Goal: Information Seeking & Learning: Learn about a topic

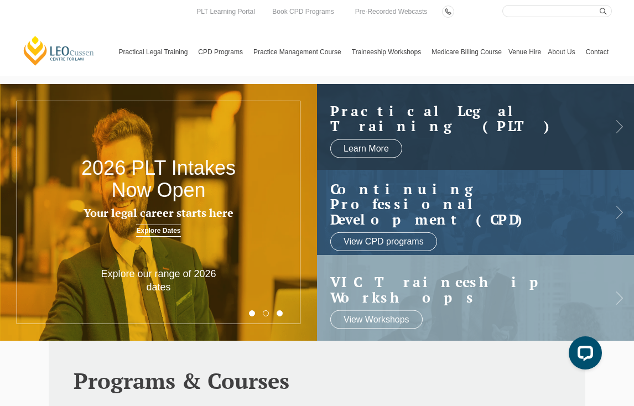
click at [253, 312] on button "1" at bounding box center [252, 313] width 6 height 6
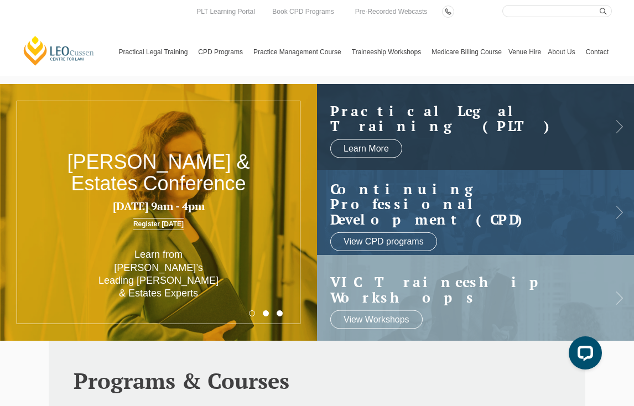
click at [279, 311] on button "3" at bounding box center [280, 313] width 6 height 6
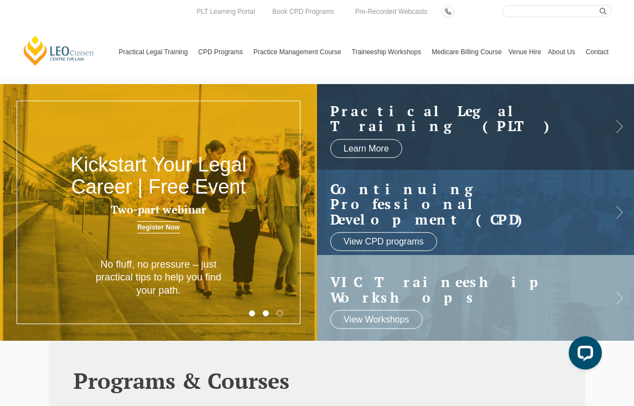
click at [252, 314] on button "1" at bounding box center [252, 313] width 6 height 6
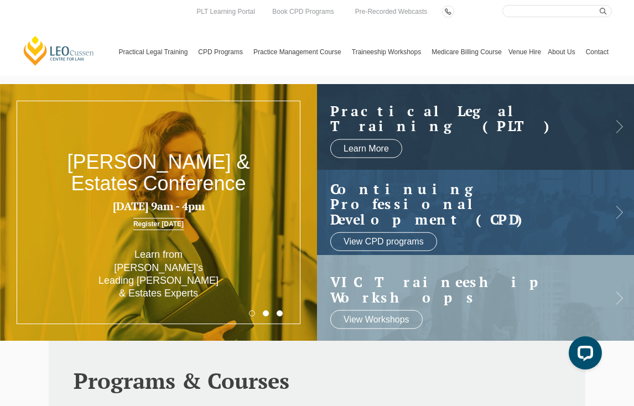
click at [195, 190] on h2 "Wills & Estates Conference" at bounding box center [159, 173] width 190 height 44
click at [167, 228] on link "Register Today" at bounding box center [158, 224] width 50 height 12
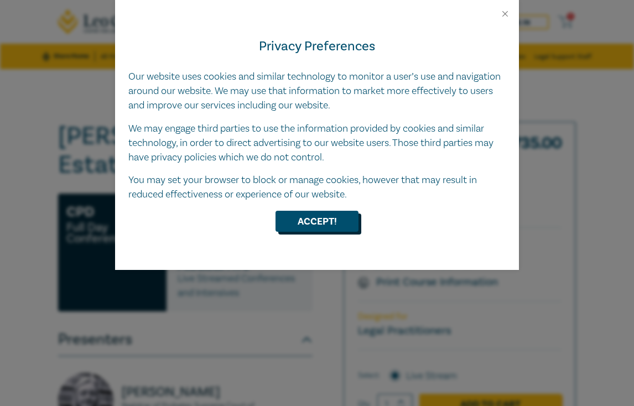
click at [336, 216] on button "Accept!" at bounding box center [316, 221] width 83 height 21
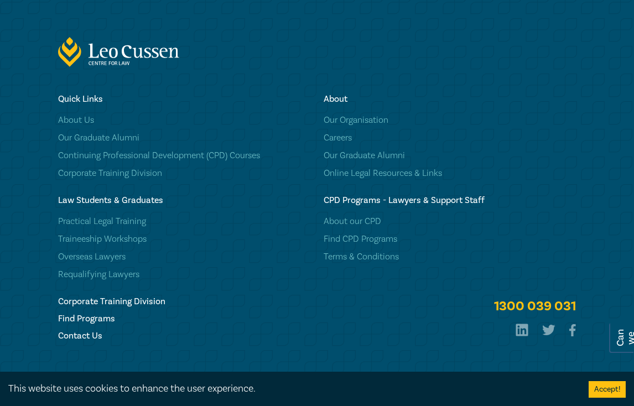
scroll to position [2282, 0]
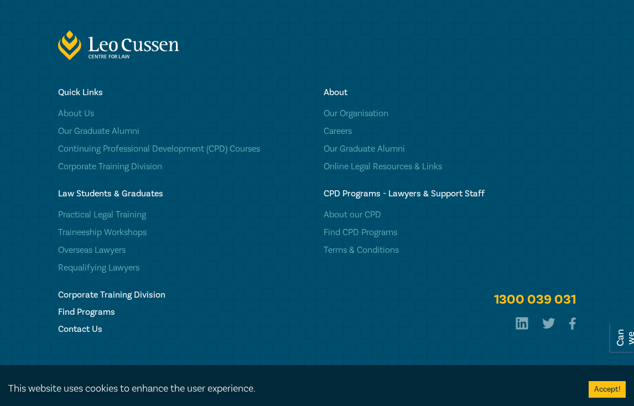
click at [27, 175] on div "Quick Links About Us Our Graduate Alumni Continuing Professional Development (C…" at bounding box center [317, 226] width 634 height 278
click at [119, 209] on link "Practical Legal Training" at bounding box center [184, 214] width 252 height 11
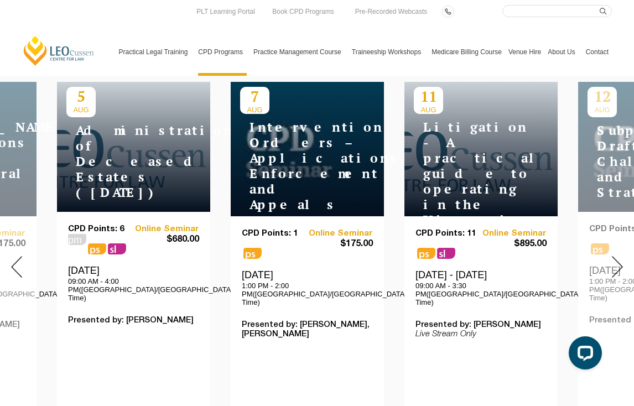
scroll to position [424, 0]
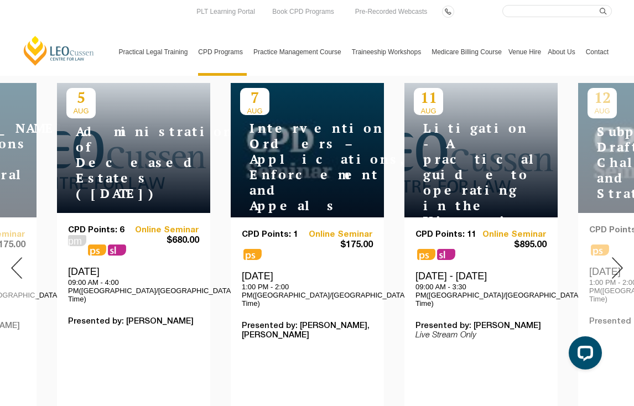
click at [617, 257] on img at bounding box center [617, 268] width 11 height 22
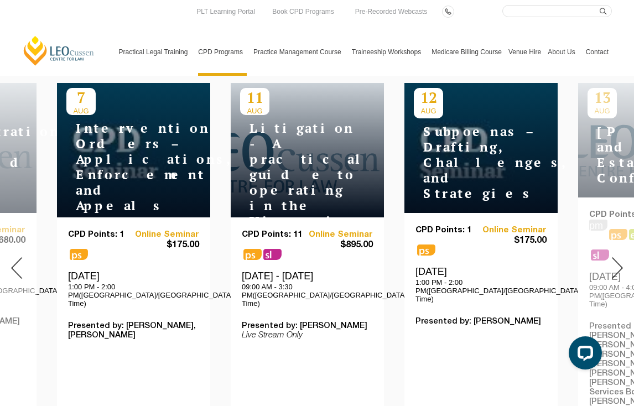
click at [617, 257] on img at bounding box center [617, 268] width 11 height 22
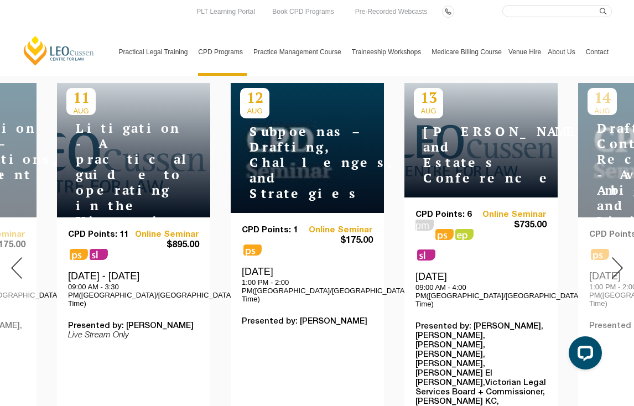
click at [612, 257] on img at bounding box center [617, 268] width 11 height 22
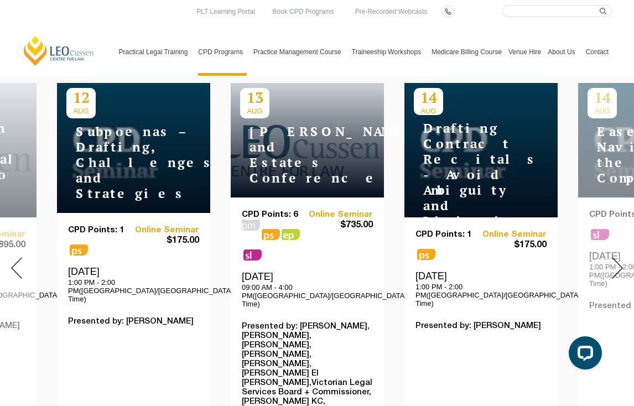
click at [612, 257] on img at bounding box center [617, 268] width 11 height 22
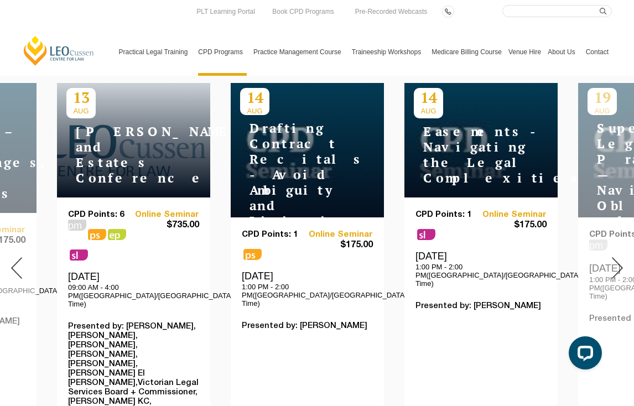
click at [612, 257] on img at bounding box center [617, 268] width 11 height 22
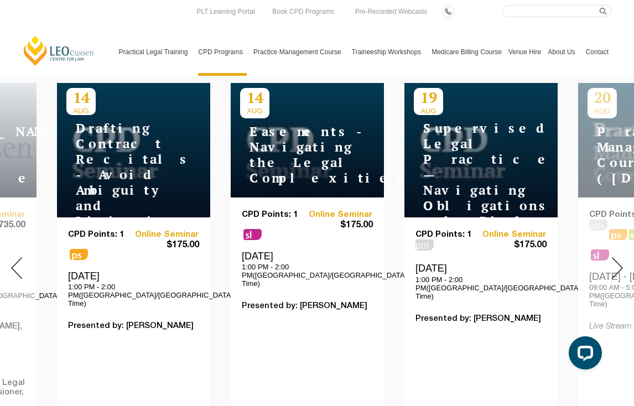
click at [612, 257] on img at bounding box center [617, 268] width 11 height 22
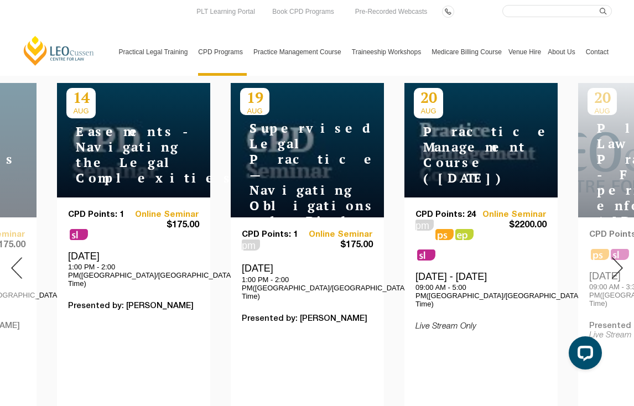
click at [612, 257] on img at bounding box center [617, 268] width 11 height 22
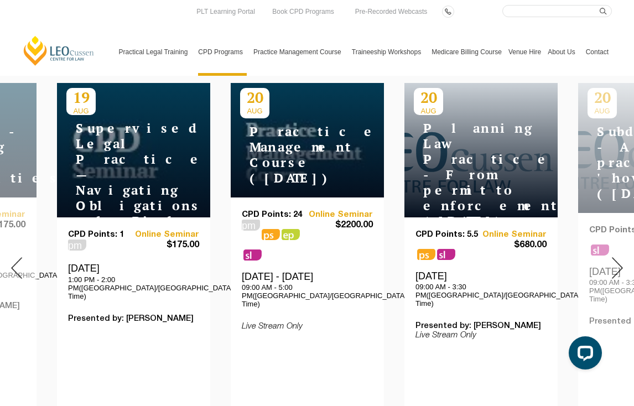
click at [612, 257] on img at bounding box center [617, 268] width 11 height 22
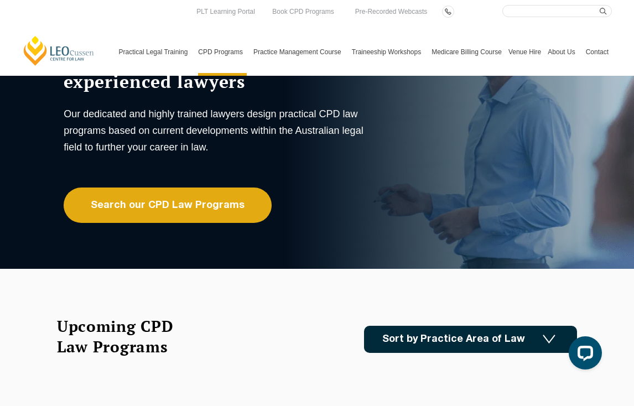
scroll to position [25, 0]
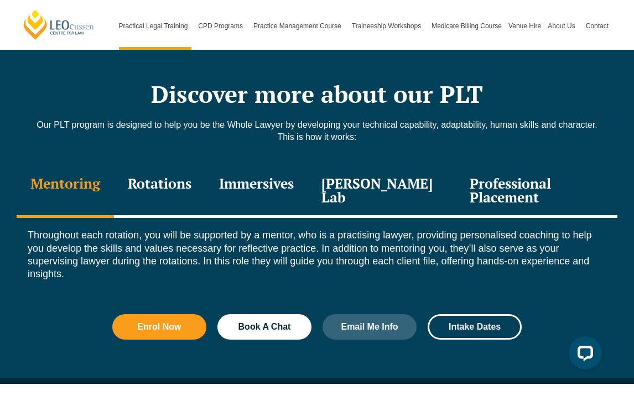
scroll to position [1465, 0]
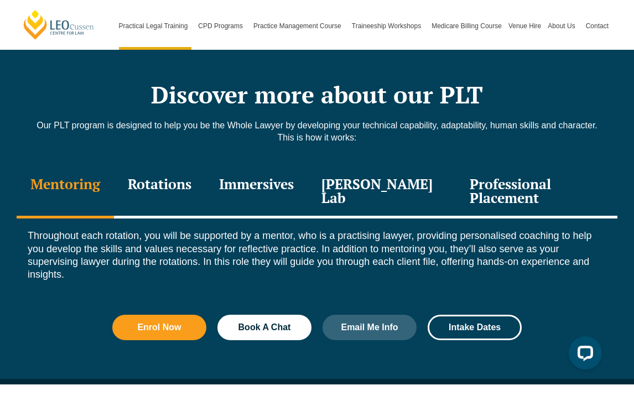
click at [161, 166] on div "Rotations" at bounding box center [159, 192] width 91 height 53
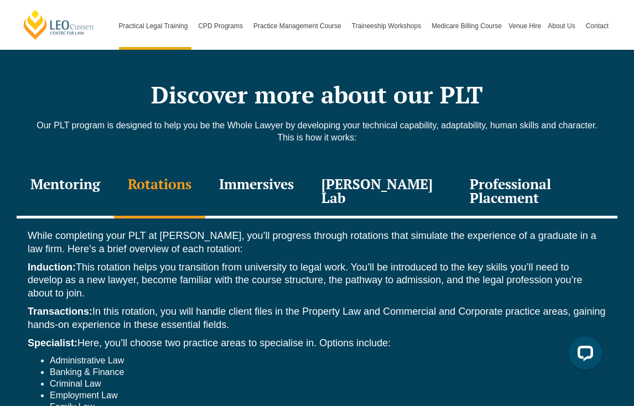
click at [72, 169] on div "Mentoring" at bounding box center [65, 192] width 97 height 53
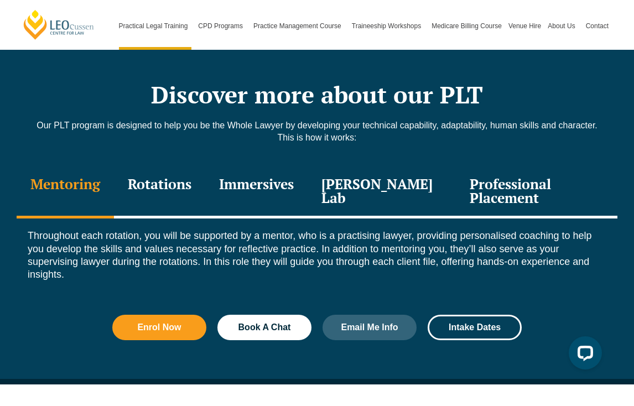
click at [167, 166] on div "Rotations" at bounding box center [159, 192] width 91 height 53
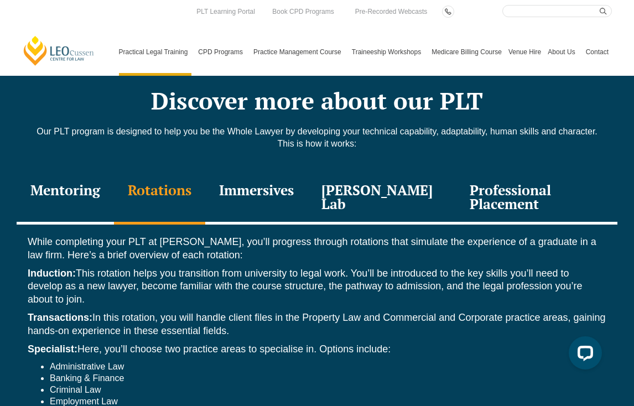
scroll to position [1392, 0]
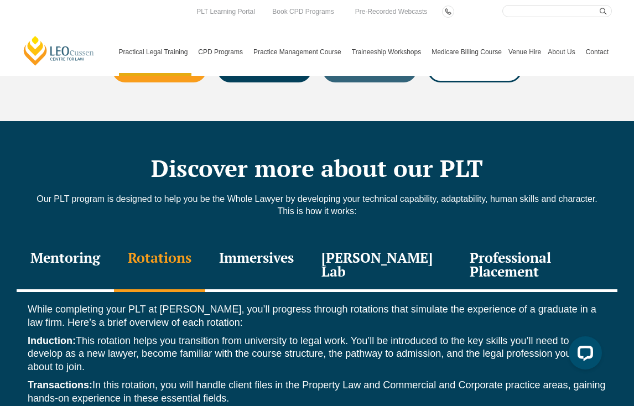
click at [256, 216] on div "Discover more about our PLT Our PLT program is designed to help you be the Whol…" at bounding box center [317, 398] width 601 height 555
click at [264, 258] on div "Immersives" at bounding box center [256, 265] width 102 height 53
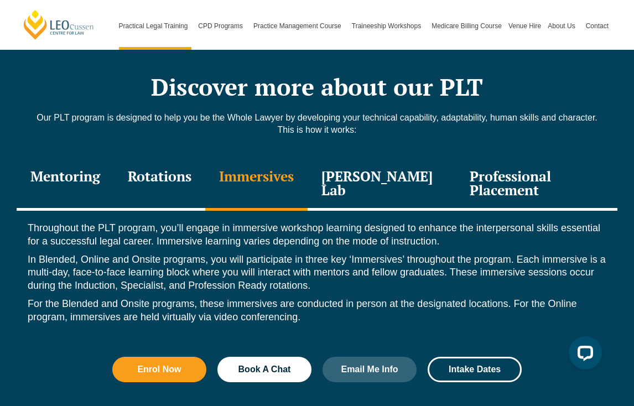
scroll to position [1475, 0]
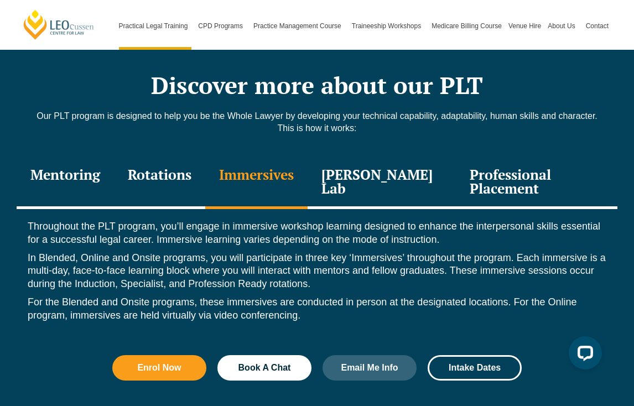
click at [346, 167] on div "Leo Justice Lab" at bounding box center [382, 183] width 148 height 53
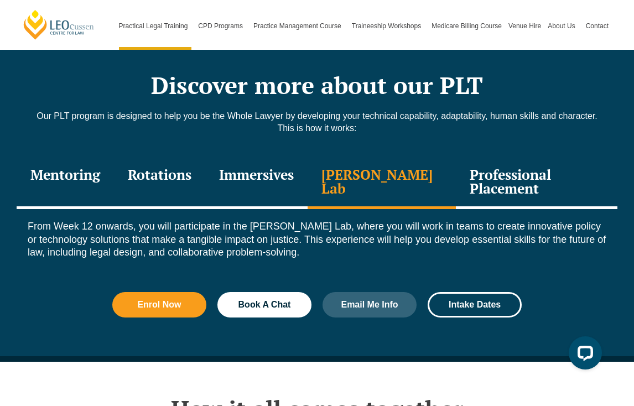
click at [464, 158] on div "Professional Placement" at bounding box center [537, 183] width 162 height 53
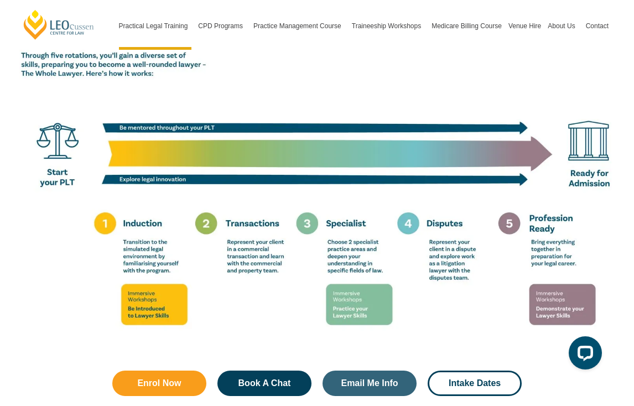
scroll to position [2001, 0]
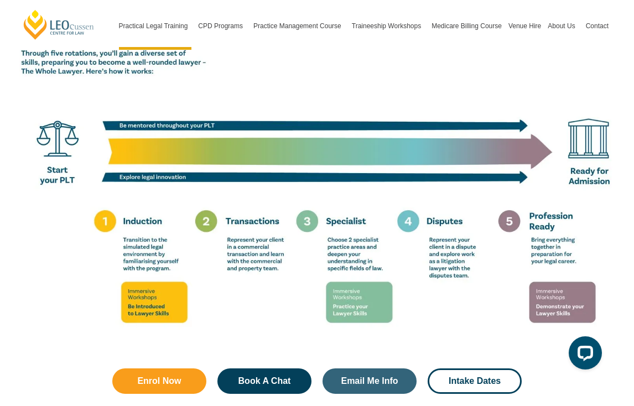
click at [364, 163] on img at bounding box center [317, 164] width 601 height 376
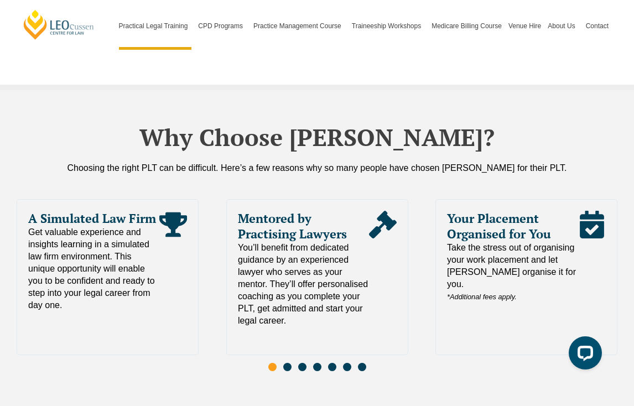
scroll to position [2348, 0]
click at [287, 363] on span "Go to slide 2" at bounding box center [287, 367] width 8 height 8
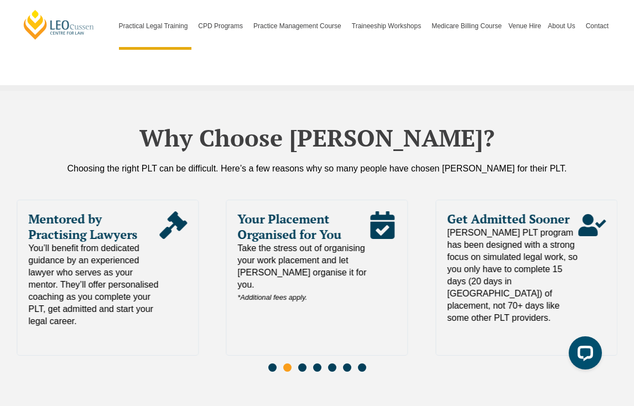
click at [301, 363] on span "Go to slide 3" at bounding box center [302, 367] width 8 height 8
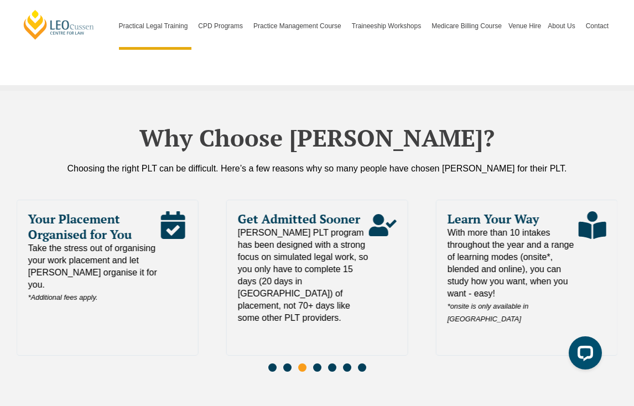
click at [318, 363] on span "Go to slide 4" at bounding box center [317, 367] width 8 height 8
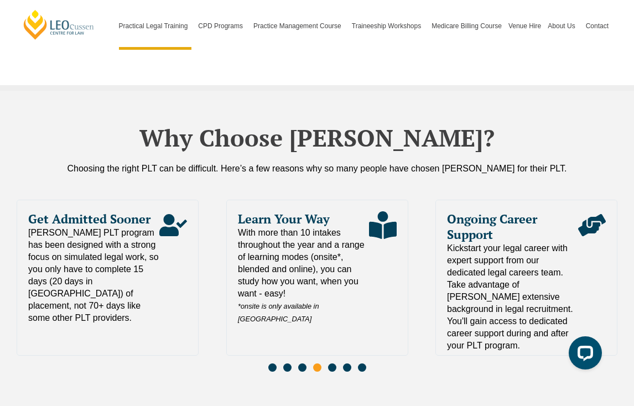
click at [330, 363] on span "Go to slide 5" at bounding box center [332, 367] width 8 height 8
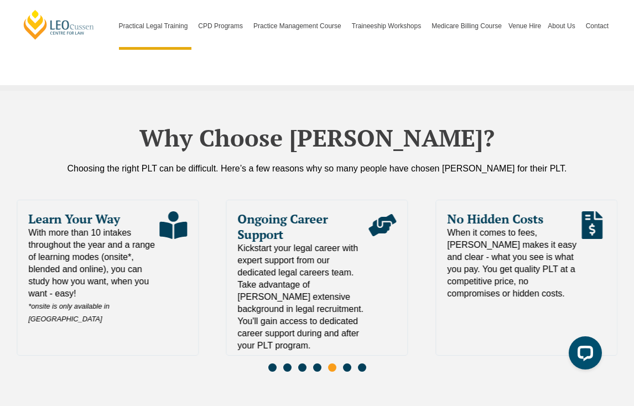
click at [347, 363] on span "Go to slide 6" at bounding box center [347, 367] width 8 height 8
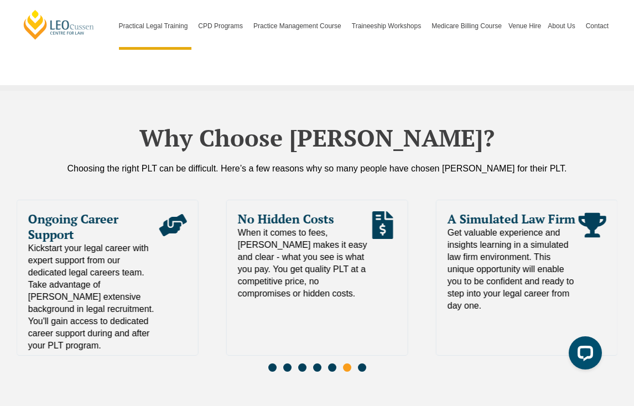
click at [362, 363] on span "Go to slide 7" at bounding box center [362, 367] width 8 height 8
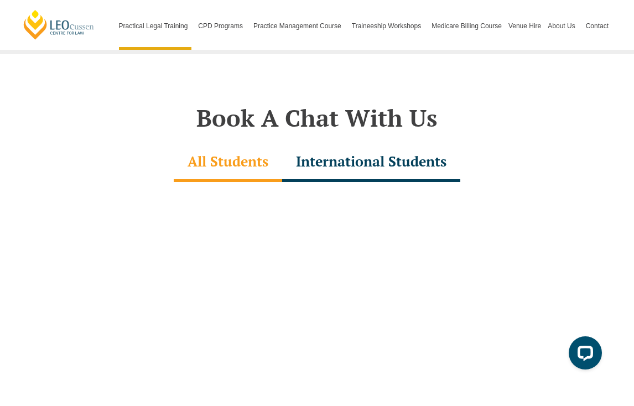
scroll to position [3415, 0]
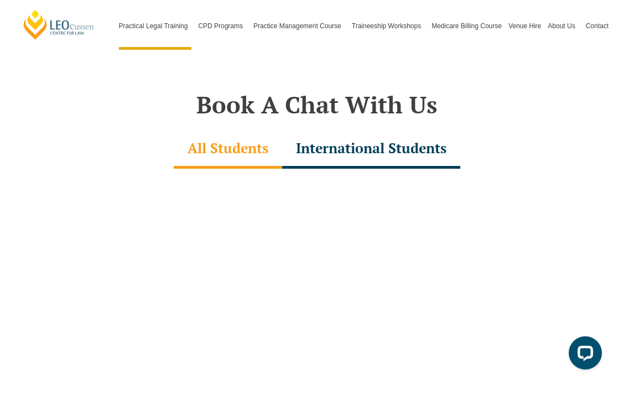
click at [382, 130] on div "International Students" at bounding box center [371, 149] width 178 height 39
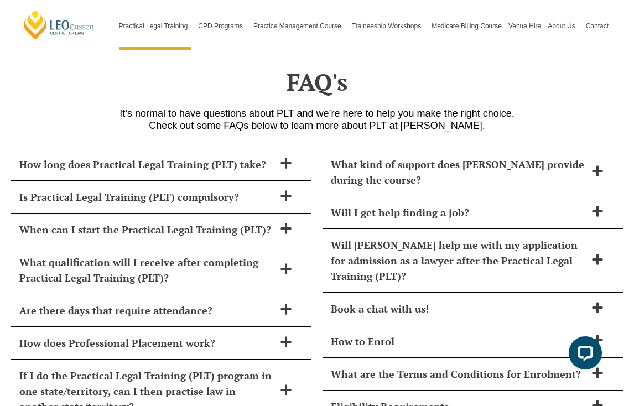
scroll to position [4720, 0]
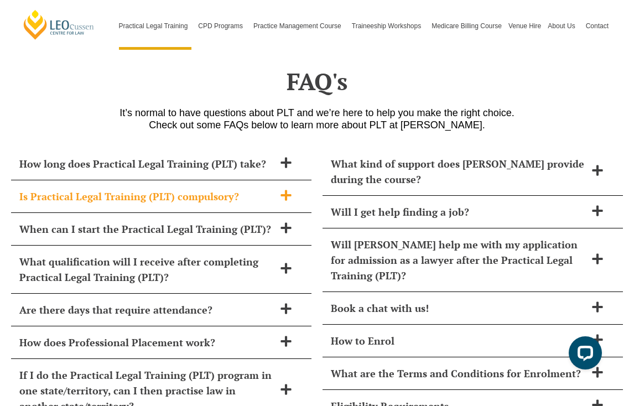
click at [287, 180] on div "Is Practical Legal Training (PLT) compulsory?" at bounding box center [161, 196] width 300 height 33
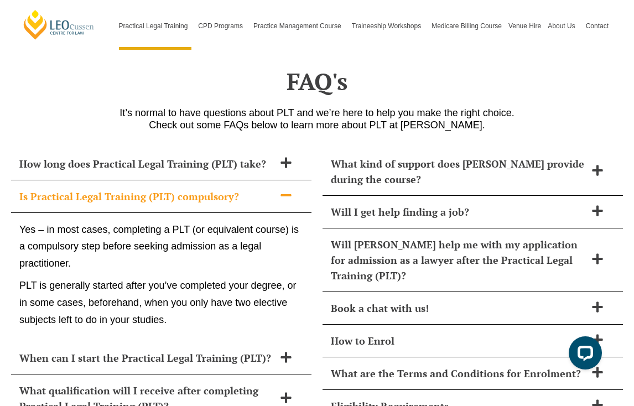
click at [287, 180] on div "Is Practical Legal Training (PLT) compulsory?" at bounding box center [161, 196] width 300 height 33
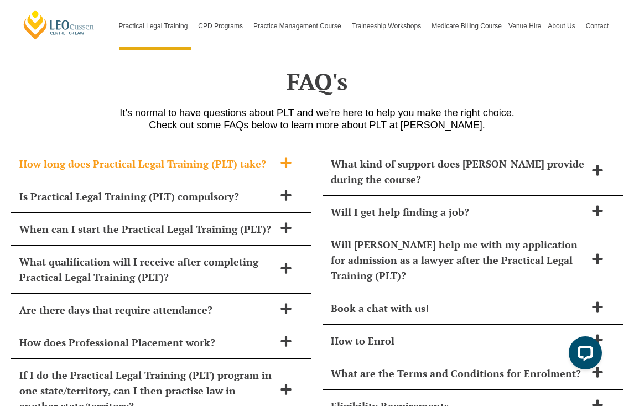
click at [287, 157] on icon at bounding box center [286, 163] width 12 height 12
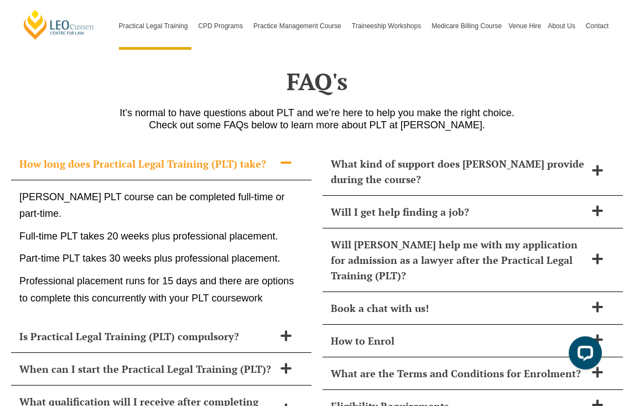
click at [287, 157] on icon at bounding box center [286, 163] width 12 height 12
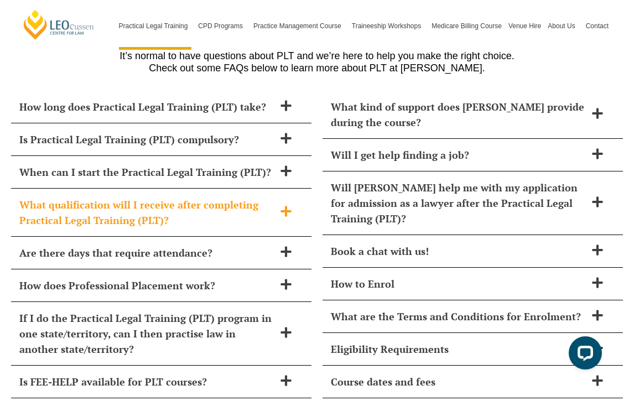
scroll to position [4778, 0]
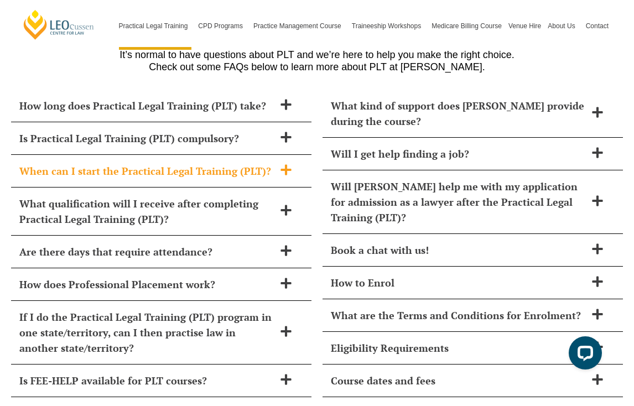
click at [294, 164] on span at bounding box center [285, 171] width 23 height 14
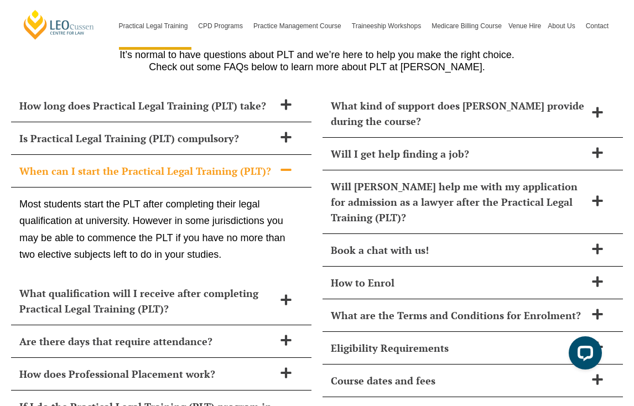
click at [294, 164] on span at bounding box center [285, 171] width 23 height 14
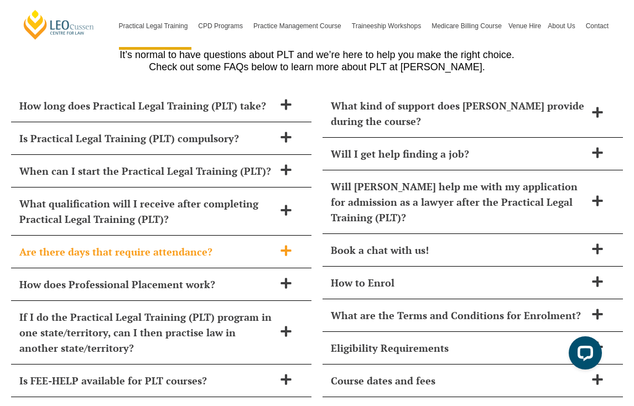
click at [284, 244] on icon at bounding box center [286, 250] width 12 height 12
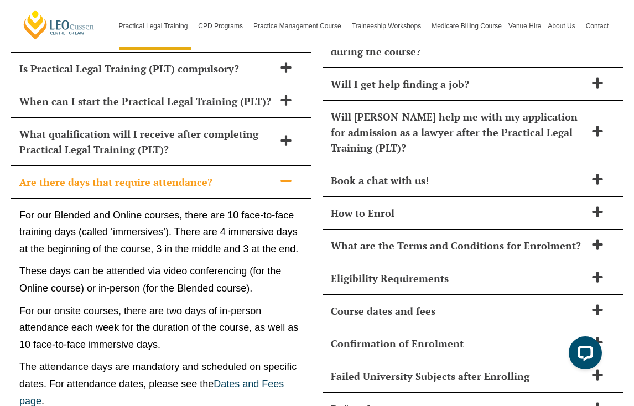
scroll to position [4848, 0]
click at [282, 179] on icon at bounding box center [285, 180] width 11 height 2
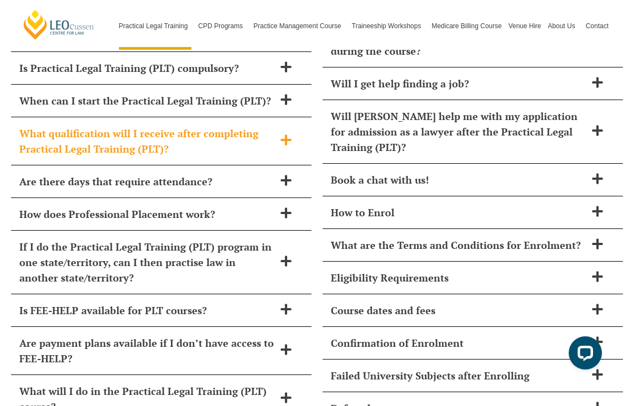
click at [279, 134] on span at bounding box center [285, 141] width 23 height 14
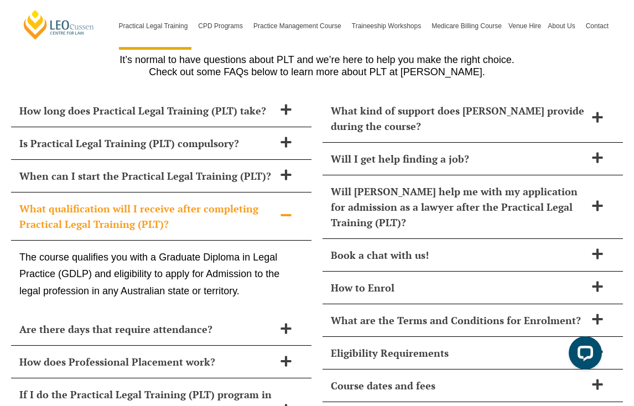
scroll to position [4778, 0]
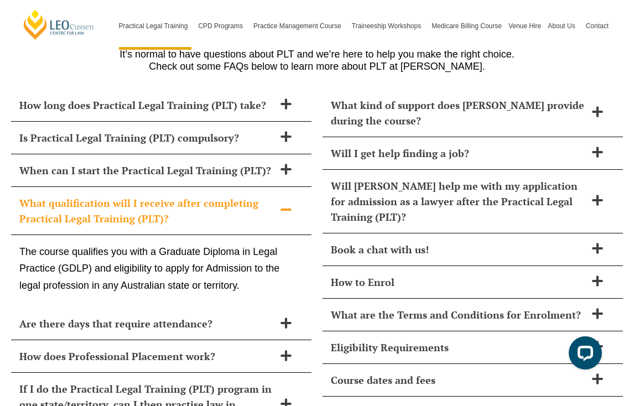
click at [278, 187] on div "What qualification will I receive after completing Practical Legal Training (PL…" at bounding box center [161, 211] width 300 height 48
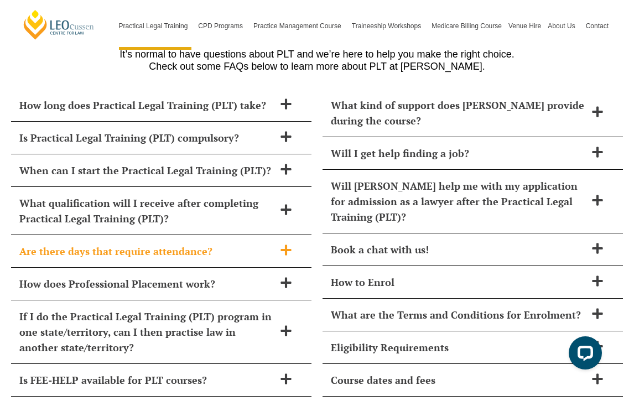
click at [279, 244] on span at bounding box center [285, 251] width 23 height 14
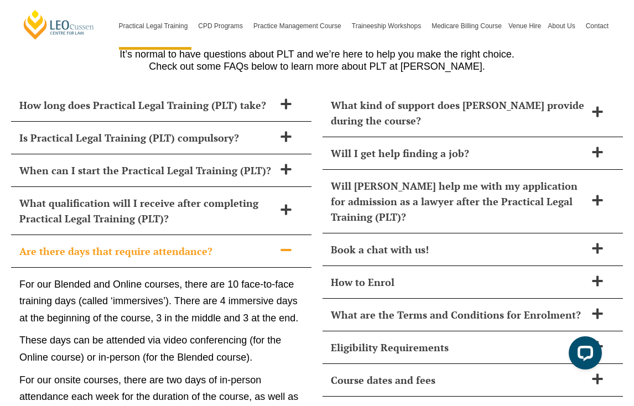
click at [279, 244] on span at bounding box center [285, 251] width 23 height 14
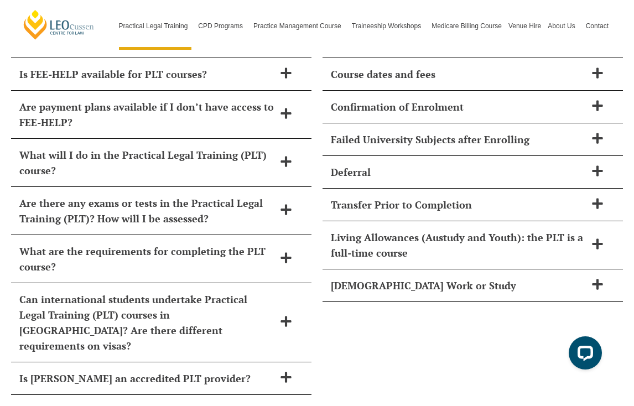
scroll to position [5086, 0]
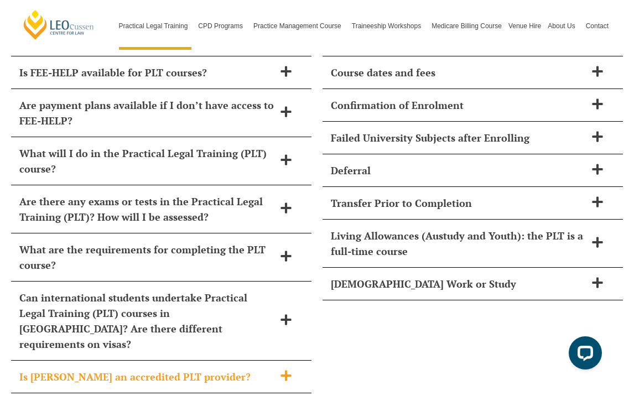
click at [275, 369] on span at bounding box center [285, 376] width 23 height 14
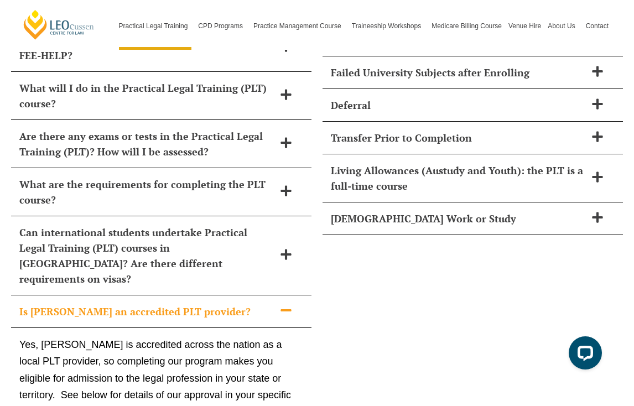
scroll to position [5120, 0]
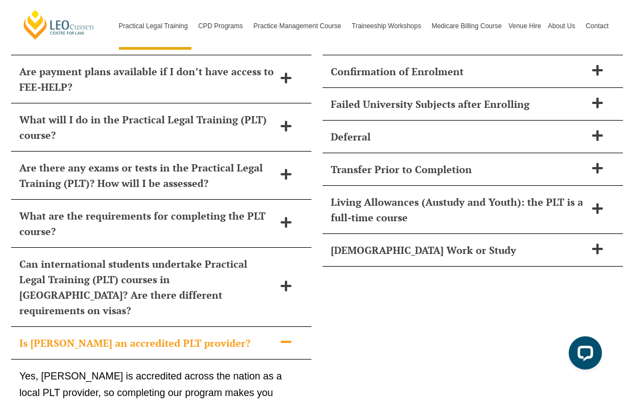
click at [282, 336] on icon at bounding box center [286, 342] width 12 height 12
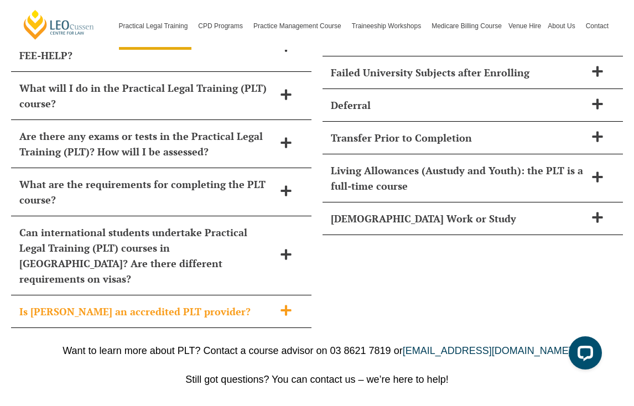
scroll to position [5146, 0]
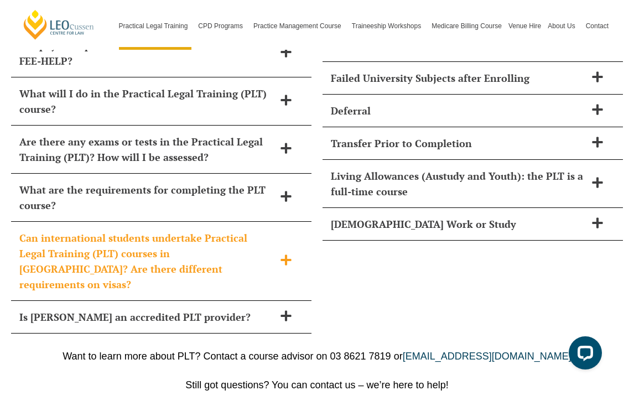
click at [286, 254] on icon at bounding box center [285, 259] width 11 height 11
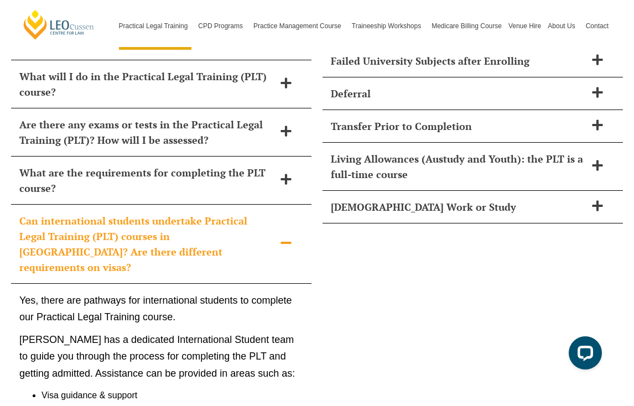
scroll to position [5130, 0]
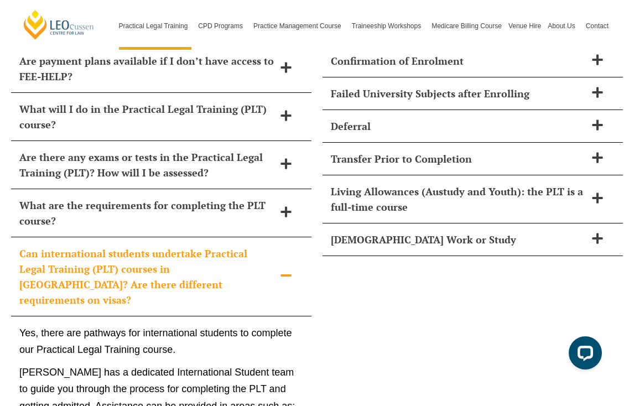
click at [284, 269] on icon at bounding box center [286, 275] width 12 height 12
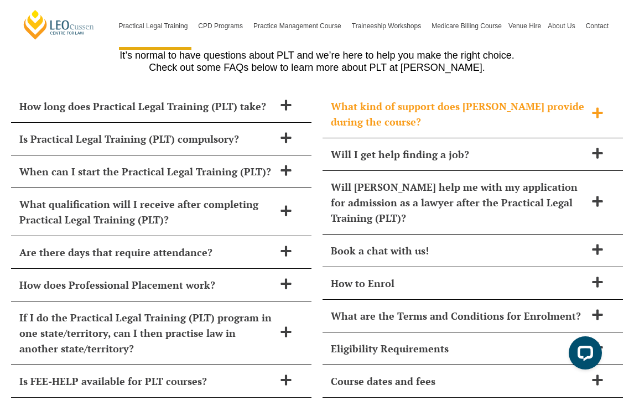
scroll to position [4735, 0]
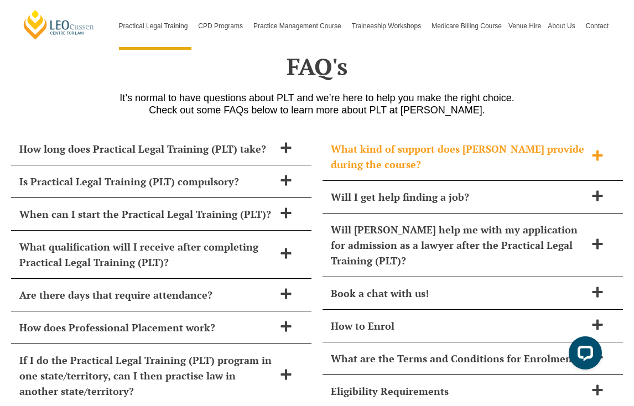
click at [411, 141] on span "What kind of support does [PERSON_NAME] provide during the course?" at bounding box center [458, 156] width 255 height 31
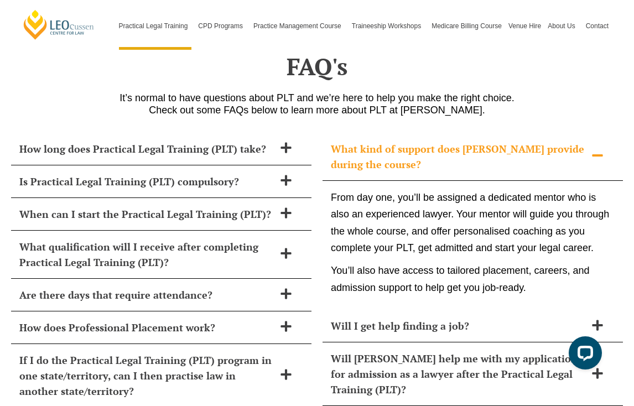
click at [411, 141] on span "What kind of support does [PERSON_NAME] provide during the course?" at bounding box center [458, 156] width 255 height 31
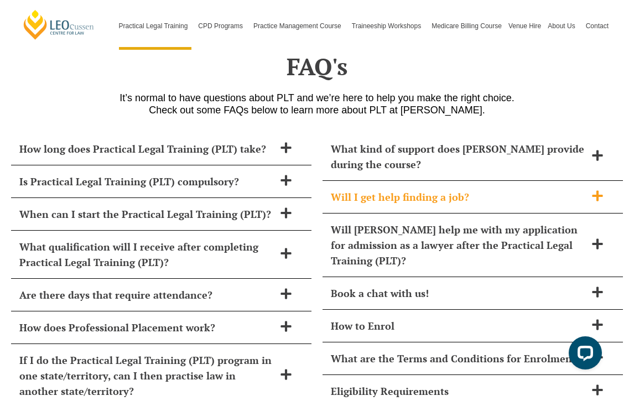
click at [420, 189] on span "Will I get help finding a job?" at bounding box center [458, 196] width 255 height 15
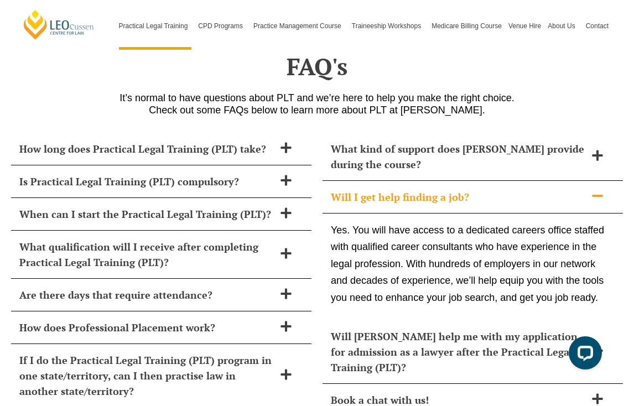
click at [420, 189] on span "Will I get help finding a job?" at bounding box center [458, 196] width 255 height 15
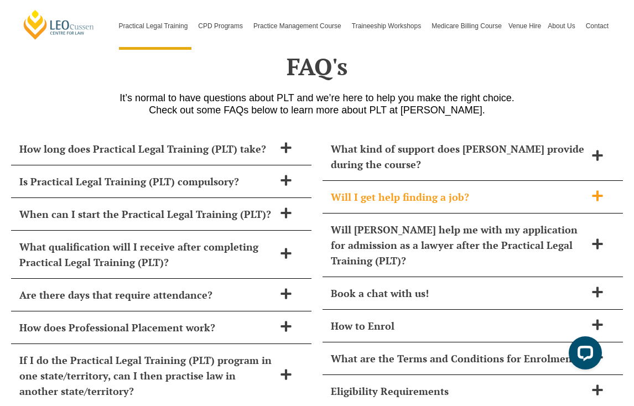
click at [420, 189] on span "Will I get help finding a job?" at bounding box center [458, 196] width 255 height 15
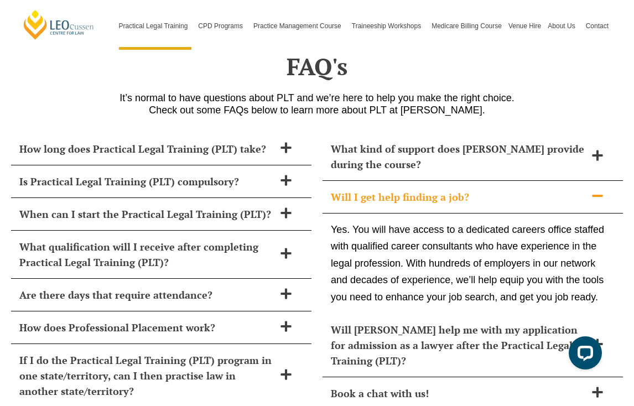
click at [420, 189] on span "Will I get help finding a job?" at bounding box center [458, 196] width 255 height 15
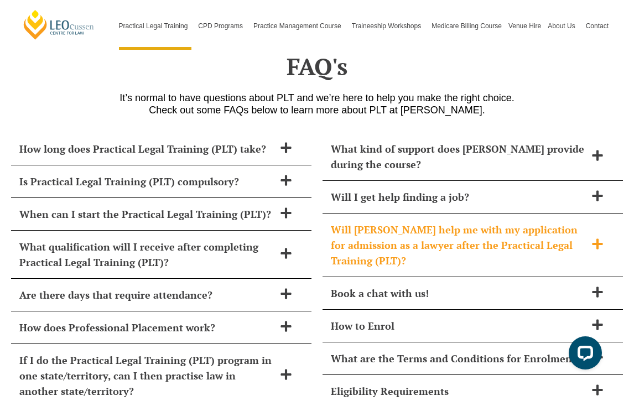
click at [430, 222] on span "Will [PERSON_NAME] help me with my application for admission as a lawyer after …" at bounding box center [458, 245] width 255 height 46
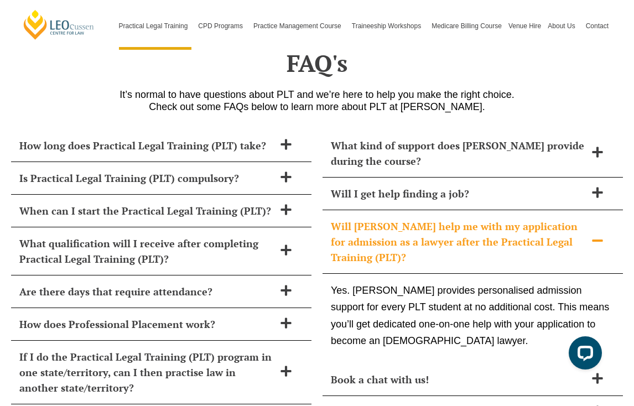
click at [436, 218] on span "Will [PERSON_NAME] help me with my application for admission as a lawyer after …" at bounding box center [458, 241] width 255 height 46
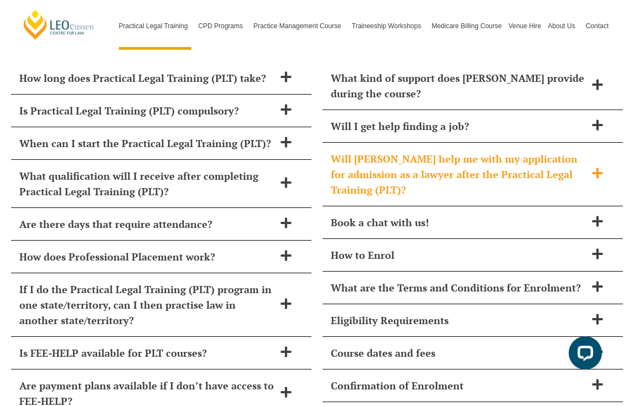
scroll to position [4807, 0]
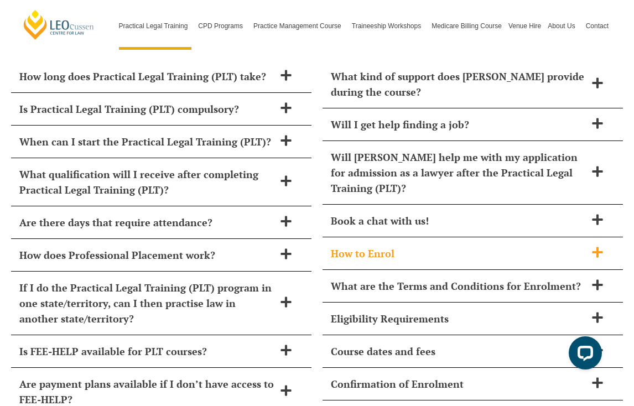
click at [434, 246] on span "How to Enrol" at bounding box center [458, 253] width 255 height 15
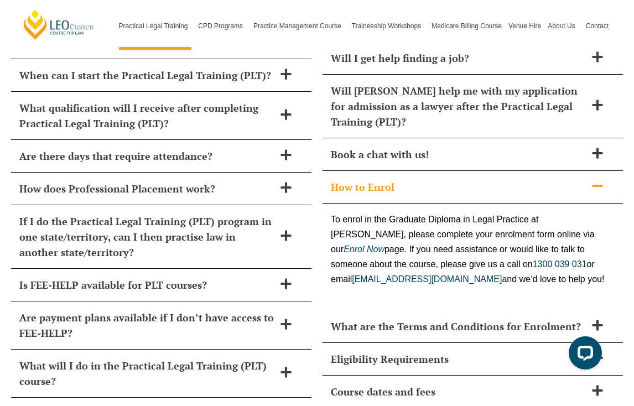
scroll to position [4877, 0]
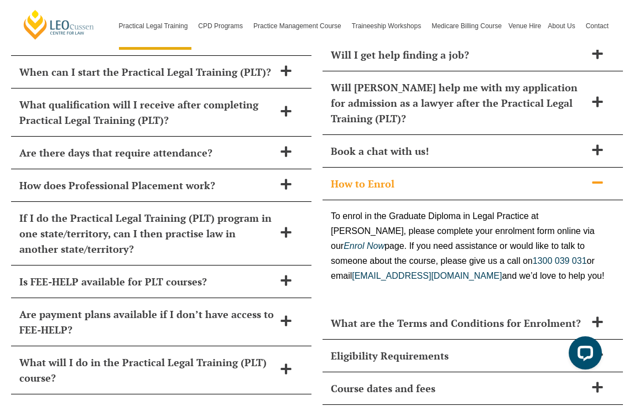
click at [419, 176] on span "How to Enrol" at bounding box center [458, 183] width 255 height 15
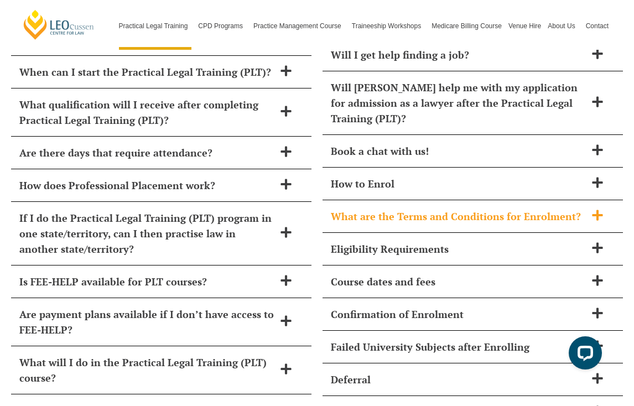
click at [435, 209] on span "What are the Terms and Conditions for Enrolment?" at bounding box center [458, 216] width 255 height 15
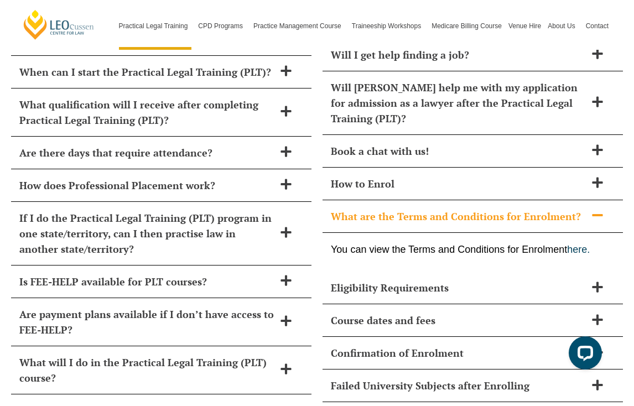
click at [435, 209] on span "What are the Terms and Conditions for Enrolment?" at bounding box center [458, 216] width 255 height 15
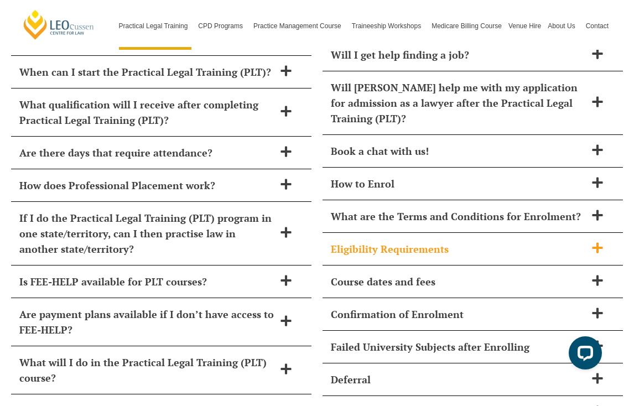
click at [439, 241] on span "Eligibility Requirements" at bounding box center [458, 248] width 255 height 15
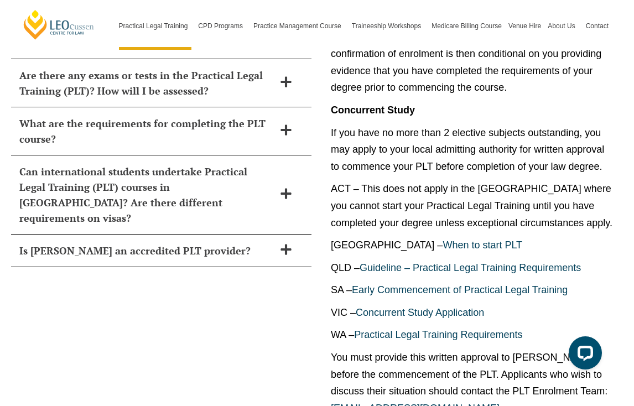
scroll to position [5214, 0]
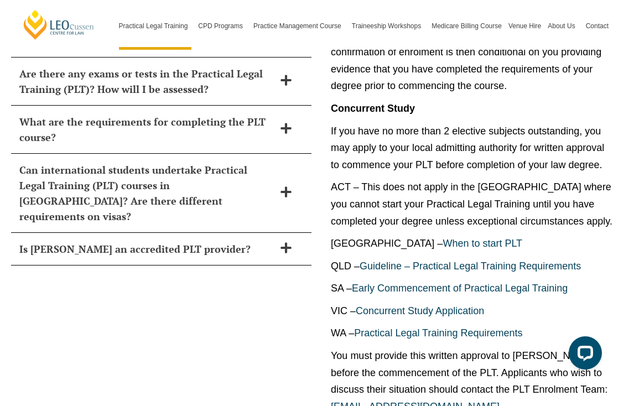
click at [442, 123] on p "If you have no more than 2 elective subjects outstanding, you may apply to your…" at bounding box center [473, 148] width 284 height 51
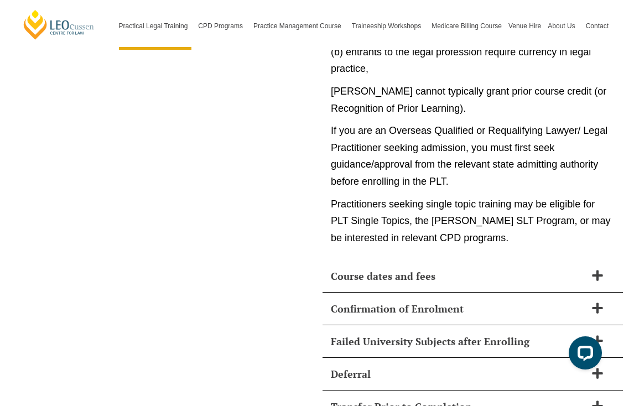
scroll to position [5779, 0]
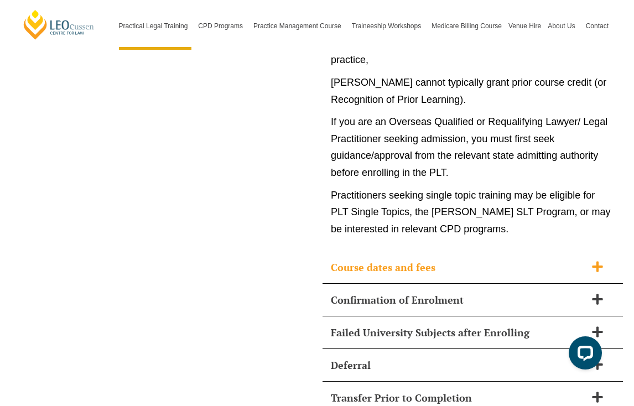
click at [444, 259] on span "Course dates and fees" at bounding box center [458, 266] width 255 height 15
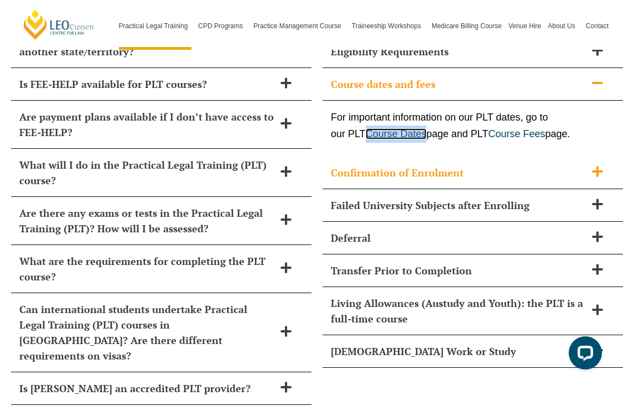
scroll to position [5075, 0]
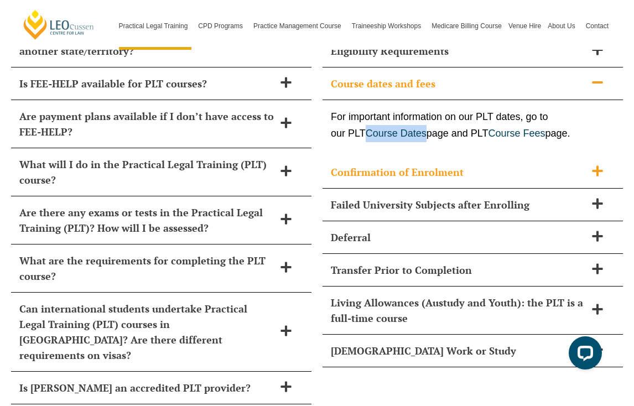
click at [463, 164] on span "Confirmation of Enrolment" at bounding box center [458, 171] width 255 height 15
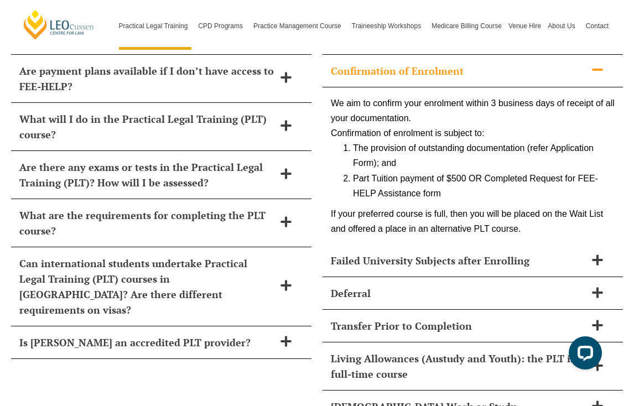
scroll to position [5126, 0]
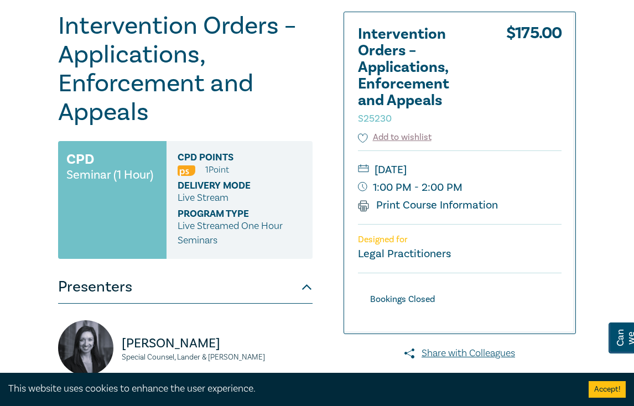
scroll to position [87, 0]
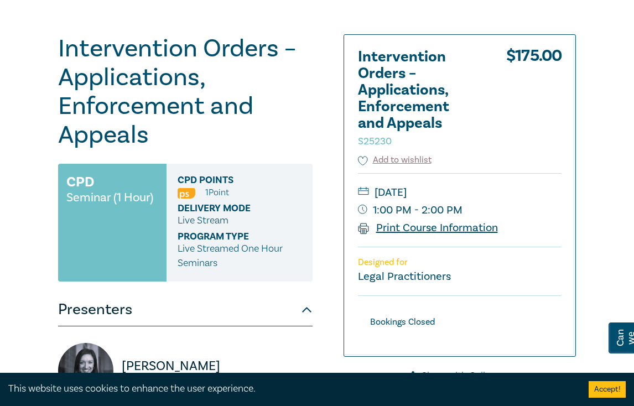
click at [430, 228] on link "Print Course Information" at bounding box center [428, 228] width 140 height 14
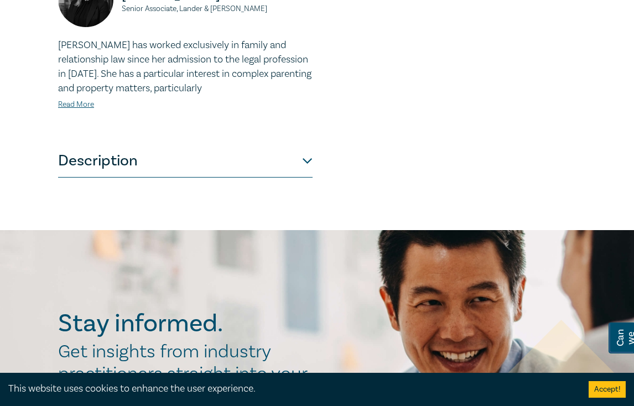
scroll to position [660, 0]
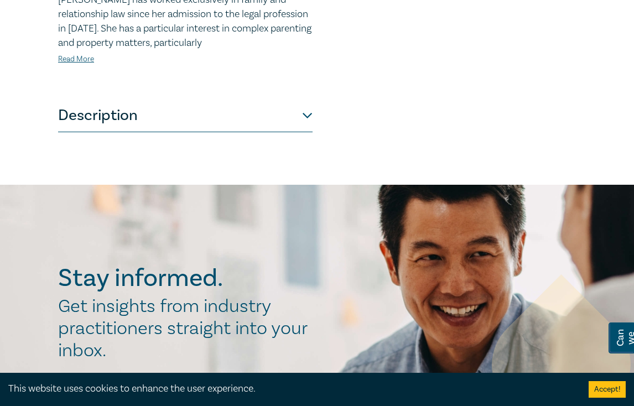
click at [265, 121] on button "Description" at bounding box center [185, 115] width 254 height 33
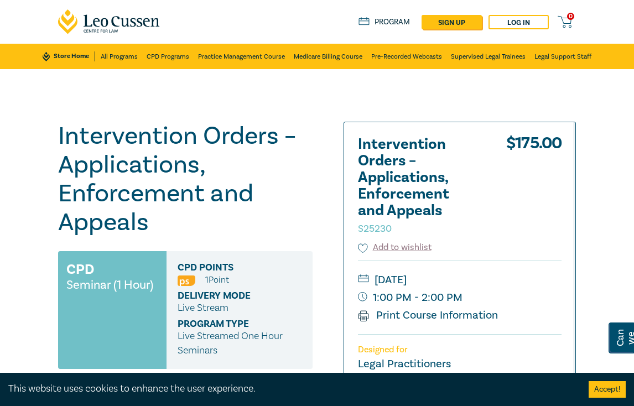
scroll to position [202, 0]
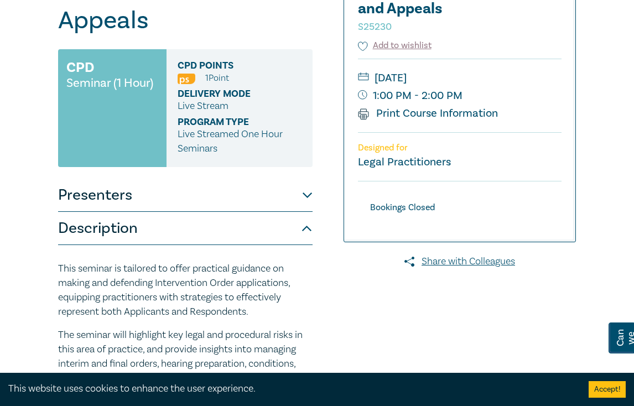
click at [168, 197] on button "Presenters" at bounding box center [185, 195] width 254 height 33
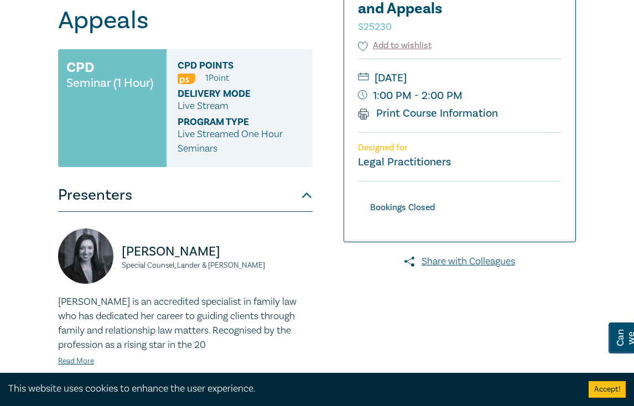
click at [168, 197] on button "Presenters" at bounding box center [185, 195] width 254 height 33
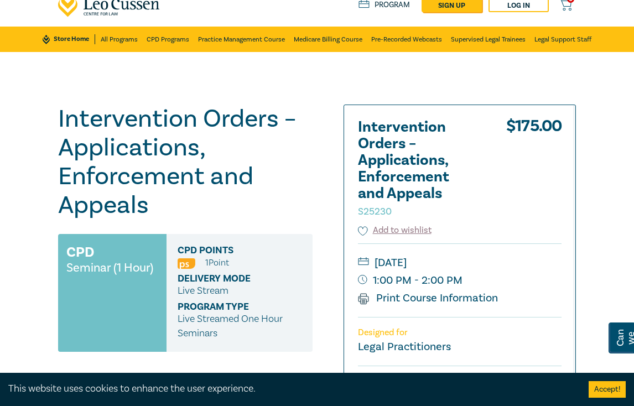
scroll to position [0, 0]
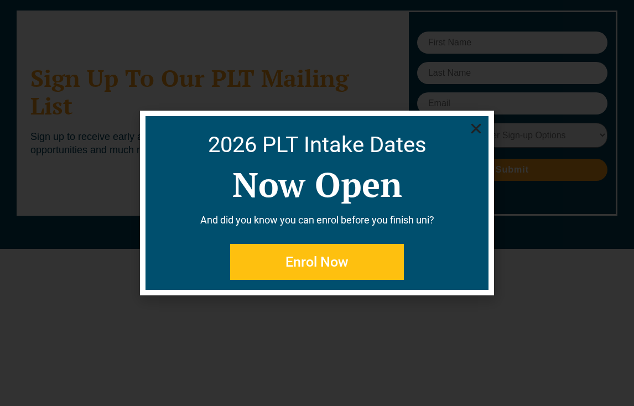
click at [475, 129] on use "Close" at bounding box center [476, 129] width 10 height 10
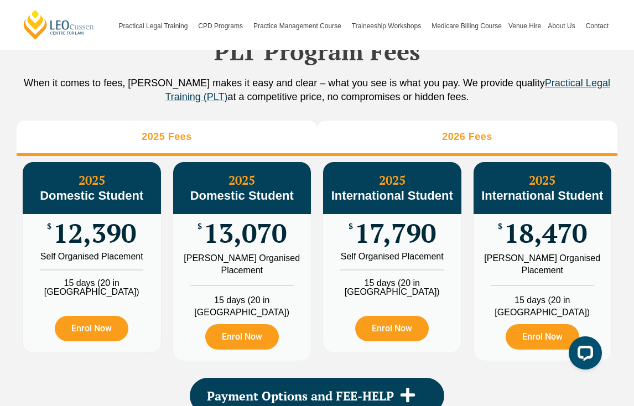
scroll to position [1227, 0]
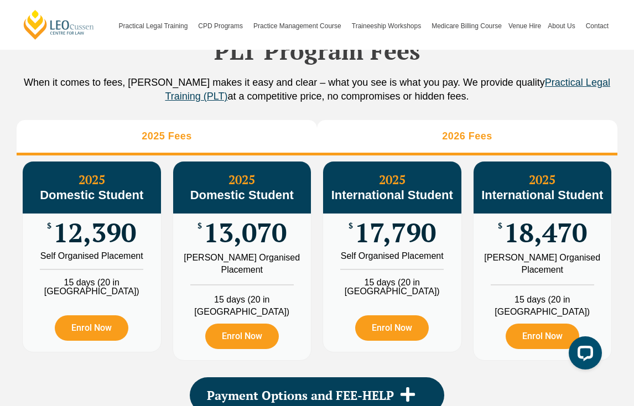
click at [403, 154] on li "2026 Fees" at bounding box center [467, 137] width 300 height 35
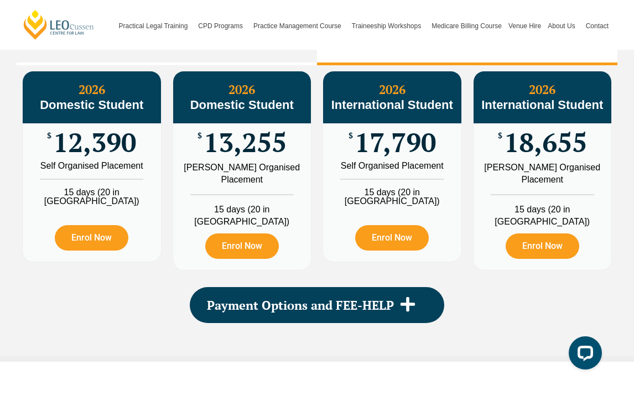
scroll to position [1411, 0]
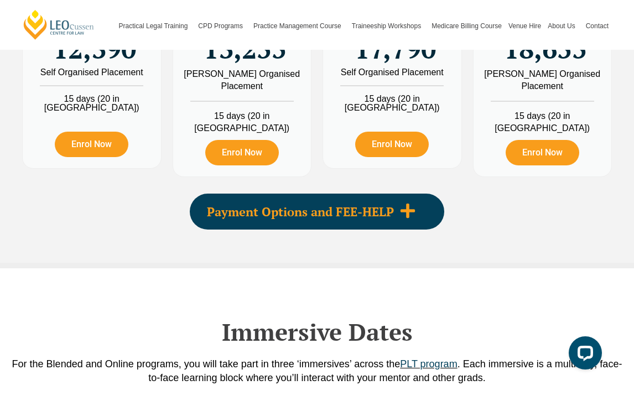
click at [394, 221] on span at bounding box center [408, 211] width 28 height 18
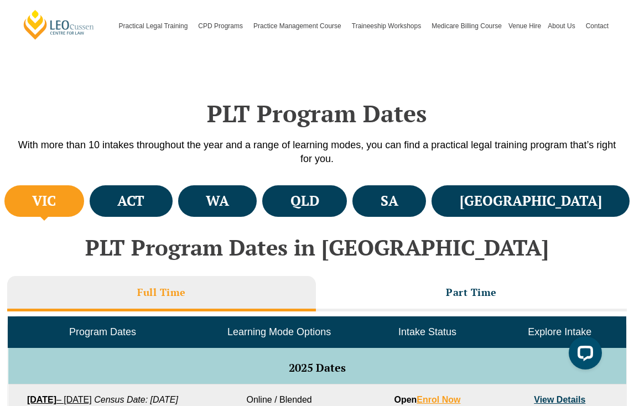
scroll to position [271, 0]
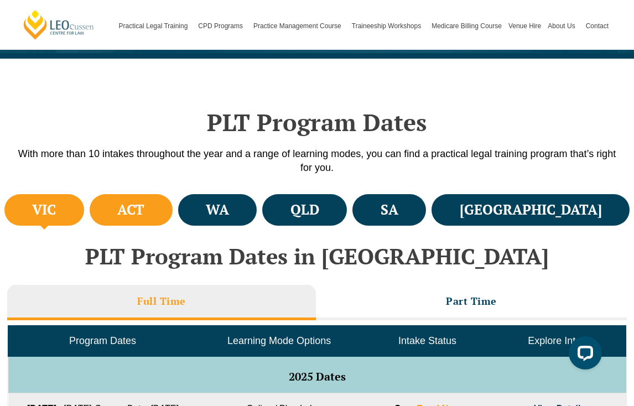
click at [144, 215] on h4 "ACT" at bounding box center [130, 210] width 27 height 18
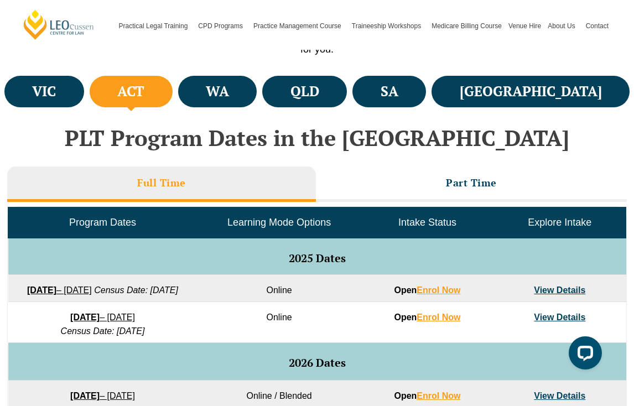
scroll to position [311, 0]
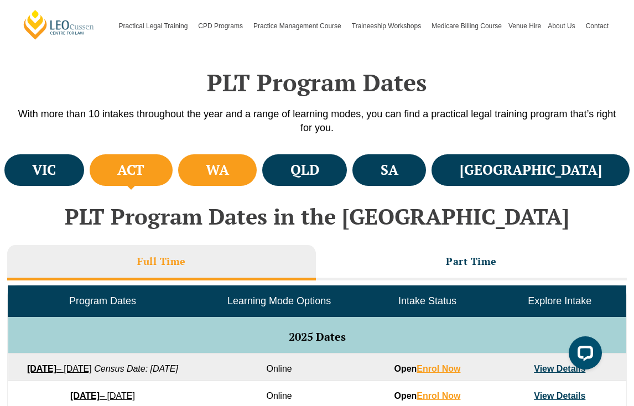
click at [257, 164] on li "WA" at bounding box center [217, 170] width 79 height 32
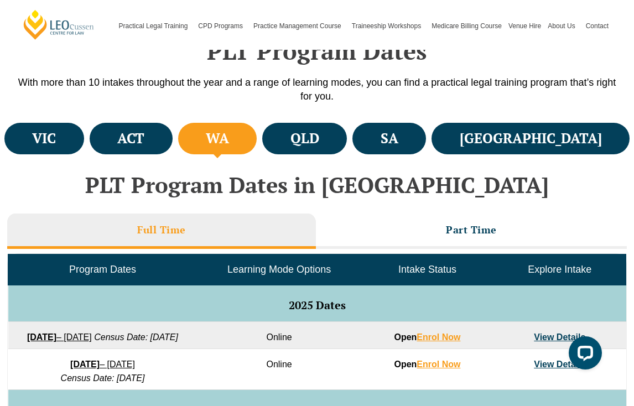
scroll to position [340, 0]
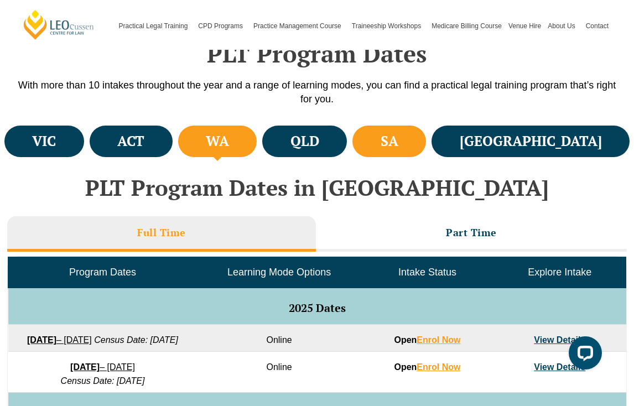
click at [398, 143] on h4 "SA" at bounding box center [390, 141] width 18 height 18
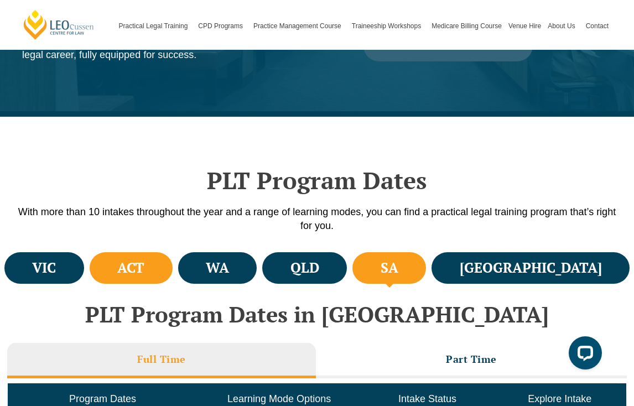
scroll to position [217, 0]
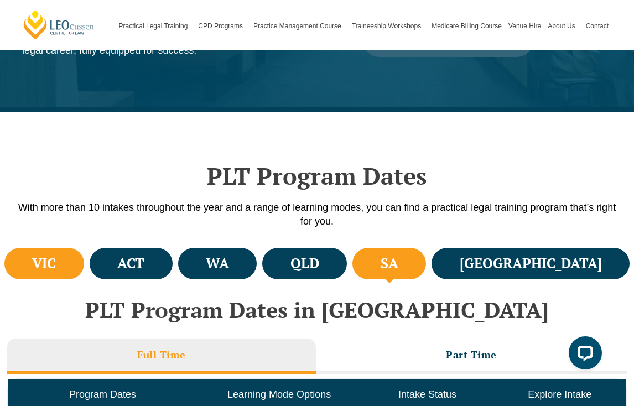
click at [74, 258] on li "VIC" at bounding box center [44, 264] width 80 height 32
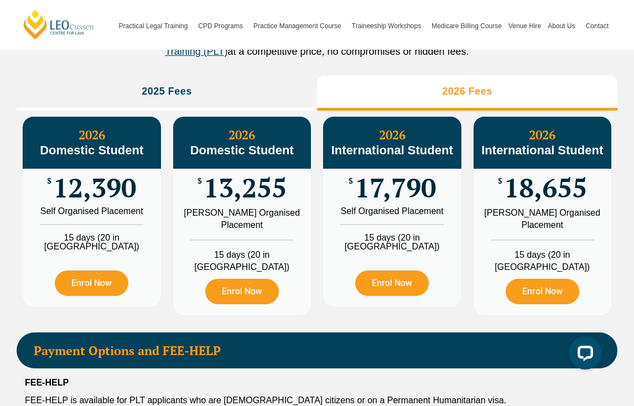
scroll to position [1270, 0]
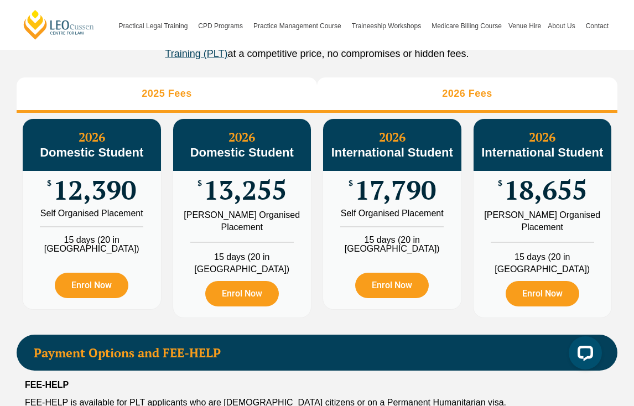
click at [231, 113] on li "2025 Fees" at bounding box center [167, 94] width 300 height 35
click at [366, 113] on li "2026 Fees" at bounding box center [467, 94] width 300 height 35
click at [212, 113] on li "2025 Fees" at bounding box center [167, 94] width 300 height 35
click at [378, 113] on li "2026 Fees" at bounding box center [467, 94] width 300 height 35
click at [237, 113] on li "2025 Fees" at bounding box center [167, 94] width 300 height 35
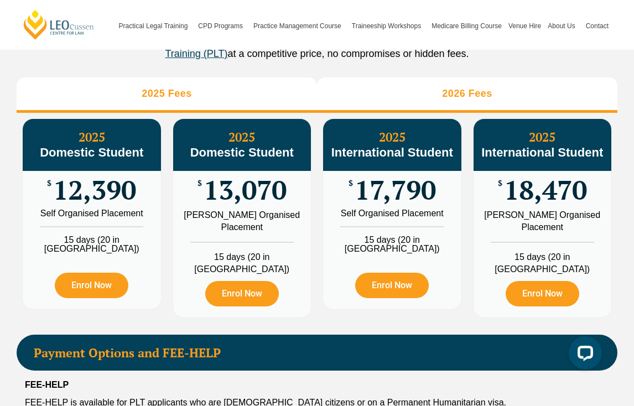
click at [414, 113] on li "2026 Fees" at bounding box center [467, 94] width 300 height 35
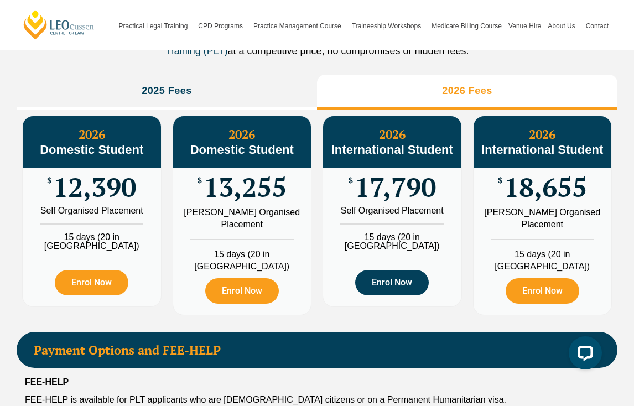
scroll to position [1268, 0]
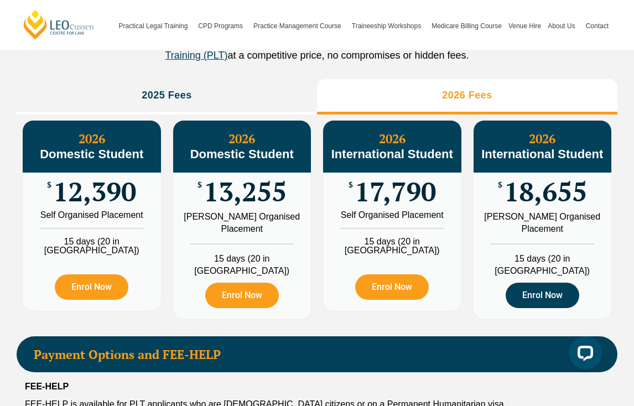
click at [524, 308] on link "Enrol Now" at bounding box center [543, 295] width 74 height 25
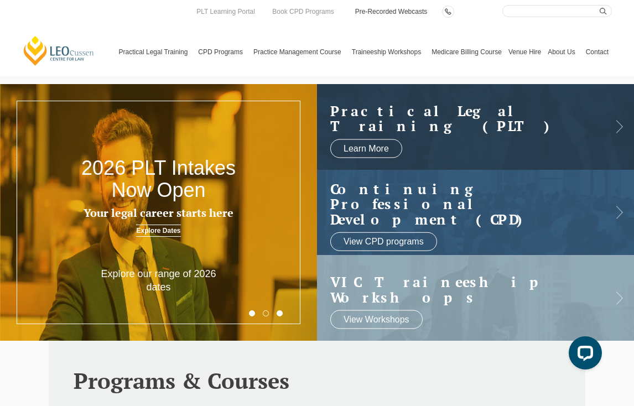
click at [370, 14] on link "Pre-Recorded Webcasts" at bounding box center [391, 12] width 75 height 12
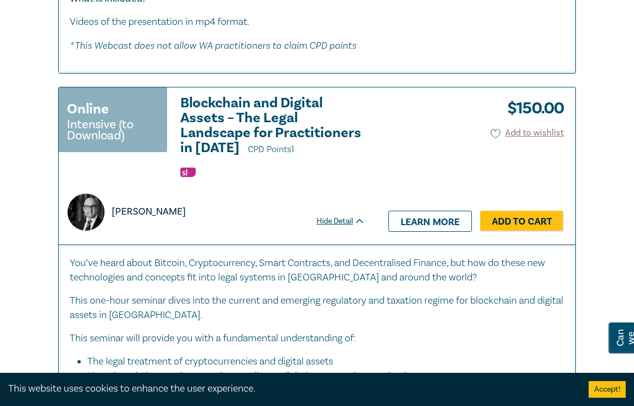
scroll to position [1319, 0]
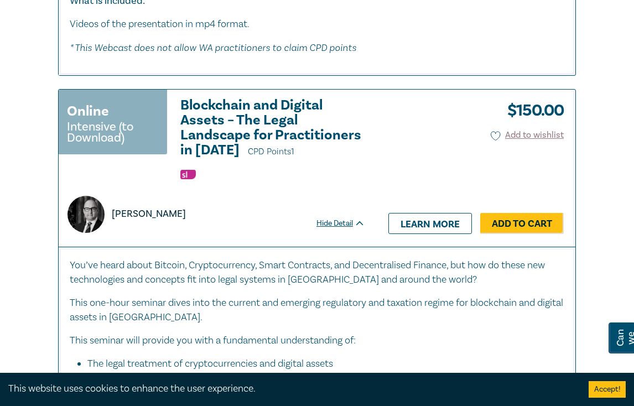
click at [101, 143] on small "Intensive (to Download)" at bounding box center [113, 132] width 92 height 22
click at [411, 234] on link "Learn more" at bounding box center [430, 223] width 84 height 21
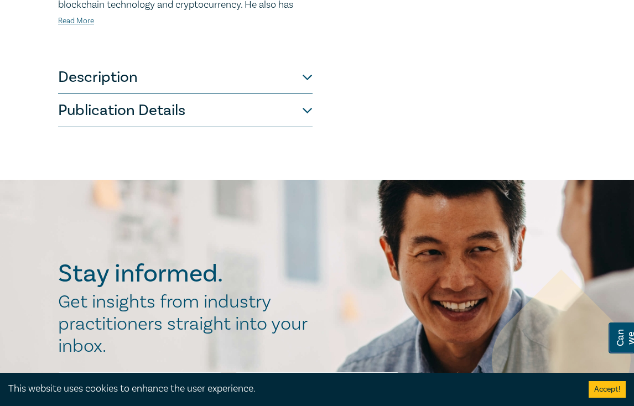
scroll to position [504, 0]
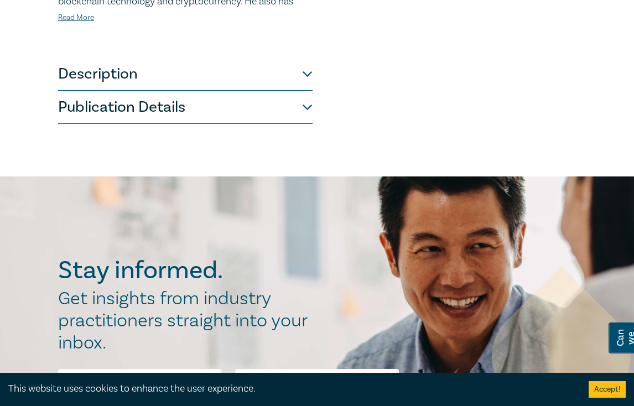
click at [297, 102] on button "Publication Details" at bounding box center [185, 107] width 254 height 33
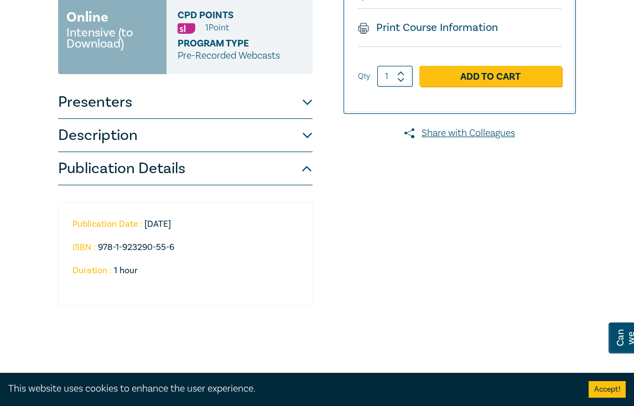
scroll to position [252, 0]
click at [300, 132] on button "Description" at bounding box center [185, 135] width 254 height 33
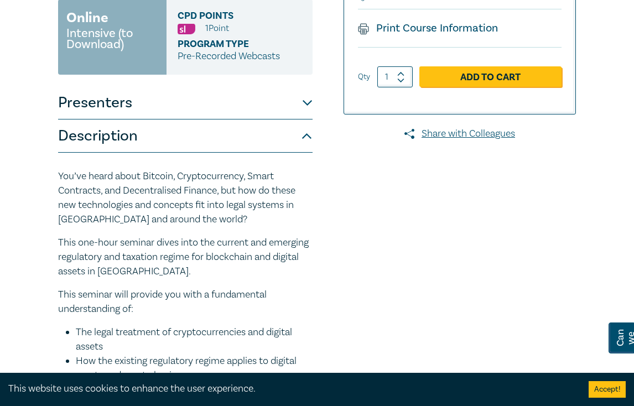
click at [305, 97] on button "Presenters" at bounding box center [185, 102] width 254 height 33
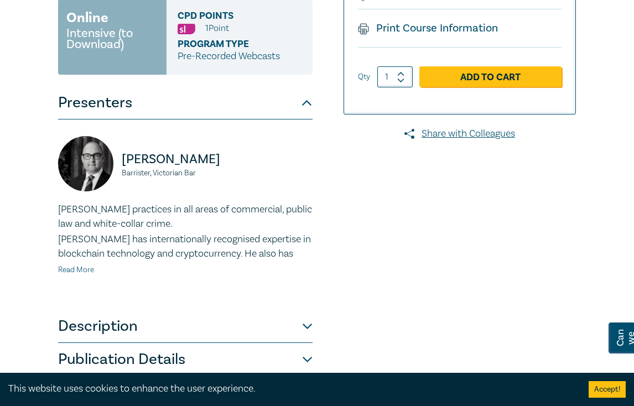
click at [85, 266] on link "Read More" at bounding box center [76, 270] width 36 height 10
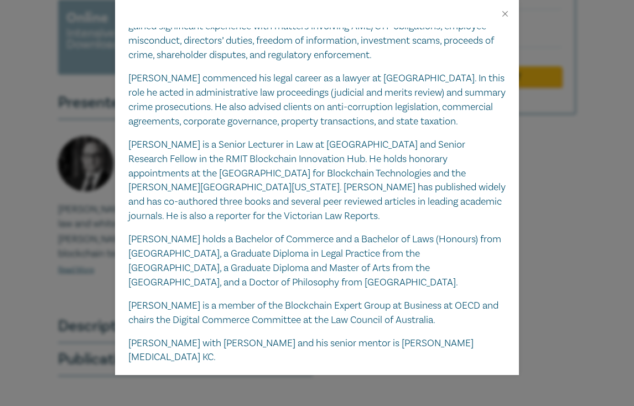
scroll to position [165, 0]
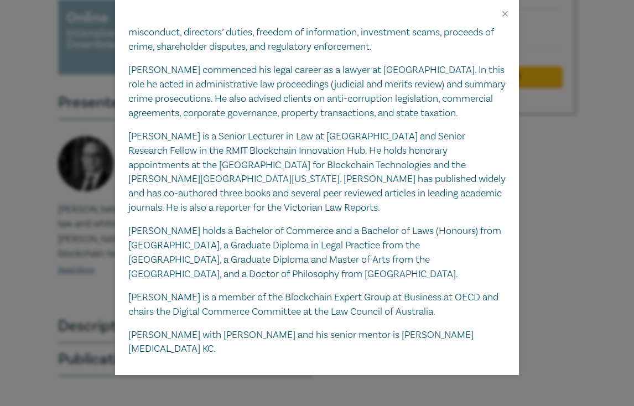
click at [72, 332] on div "Aaron Lane Barrister, Victorian Bar Dr Aaron Lane practices in all areas of com…" at bounding box center [317, 203] width 634 height 406
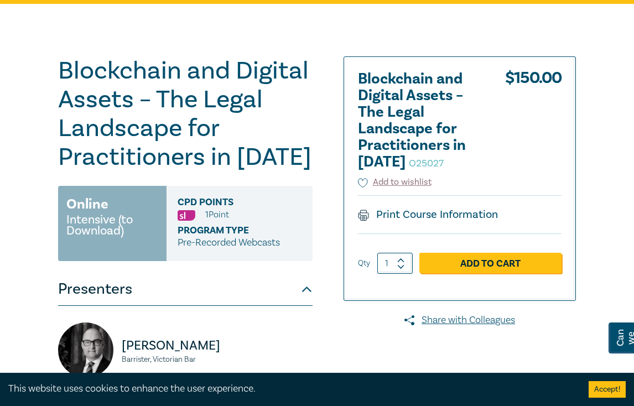
scroll to position [0, 0]
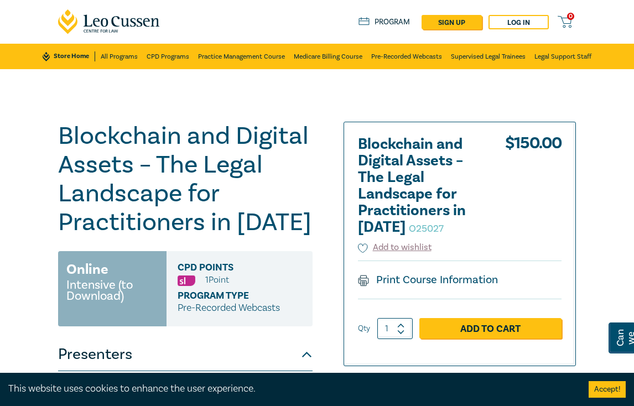
click at [86, 22] on icon at bounding box center [88, 21] width 9 height 12
click at [165, 58] on link "CPD Programs" at bounding box center [168, 56] width 43 height 25
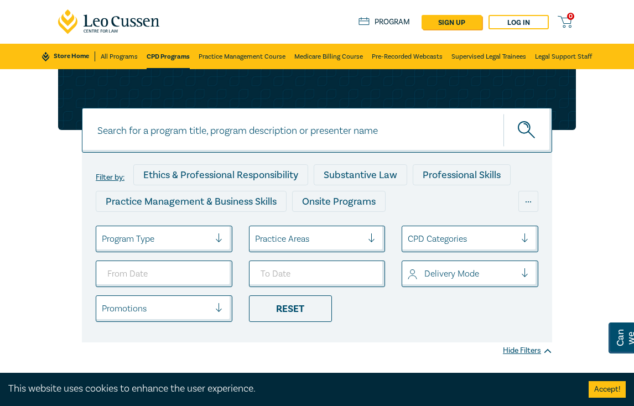
click at [150, 17] on icon at bounding box center [109, 21] width 102 height 25
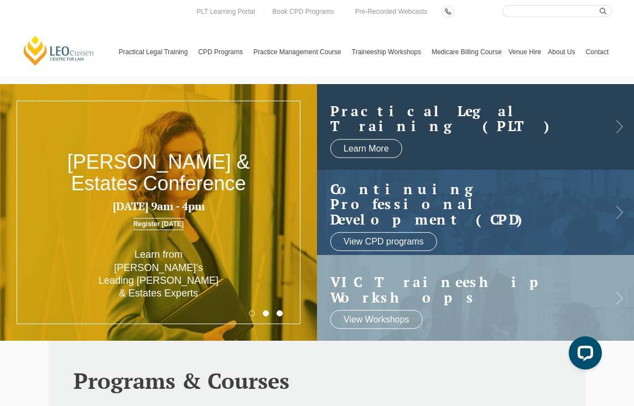
click at [440, 136] on link at bounding box center [475, 127] width 317 height 86
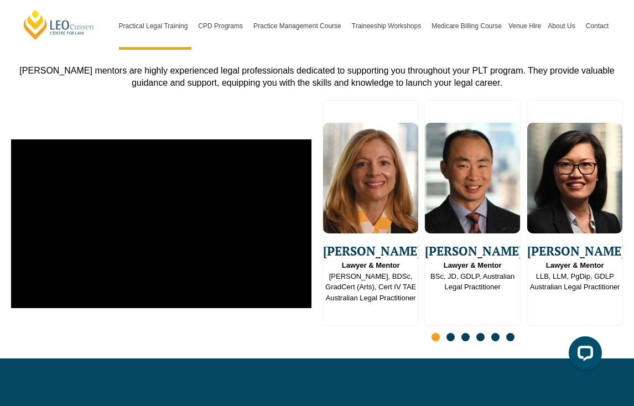
click at [450, 333] on span "Go to slide 2" at bounding box center [450, 337] width 8 height 8
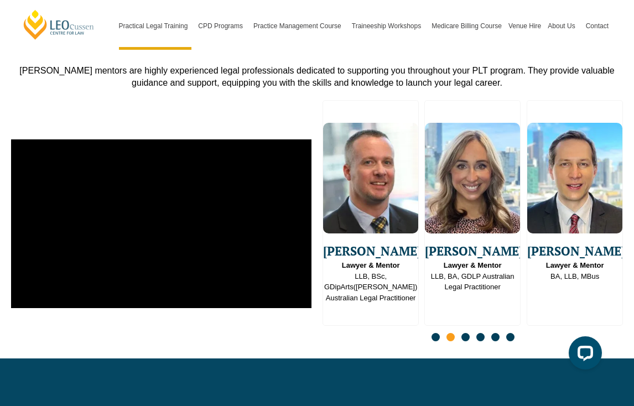
click at [466, 333] on span "Go to slide 3" at bounding box center [465, 337] width 8 height 8
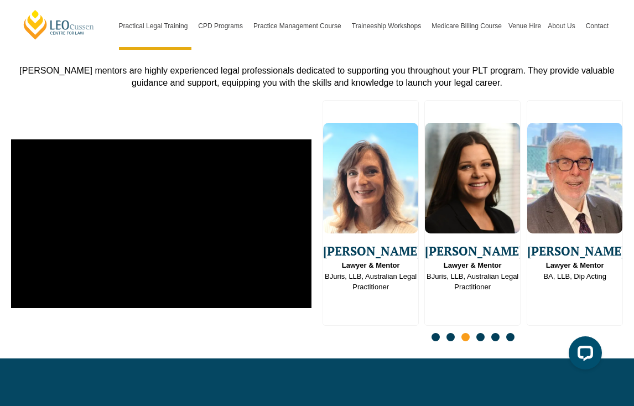
click at [483, 333] on span "Go to slide 4" at bounding box center [480, 337] width 8 height 8
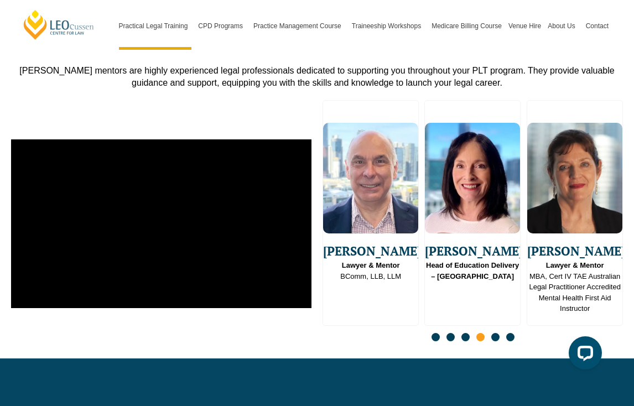
click at [496, 333] on span "Go to slide 5" at bounding box center [495, 337] width 8 height 8
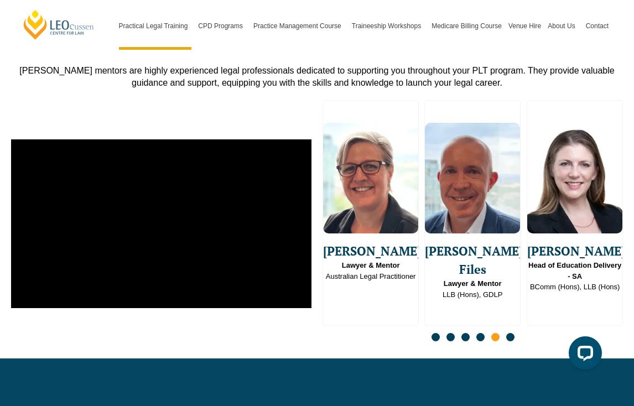
click at [511, 333] on span "Go to slide 6" at bounding box center [510, 337] width 8 height 8
